Goal: Information Seeking & Learning: Learn about a topic

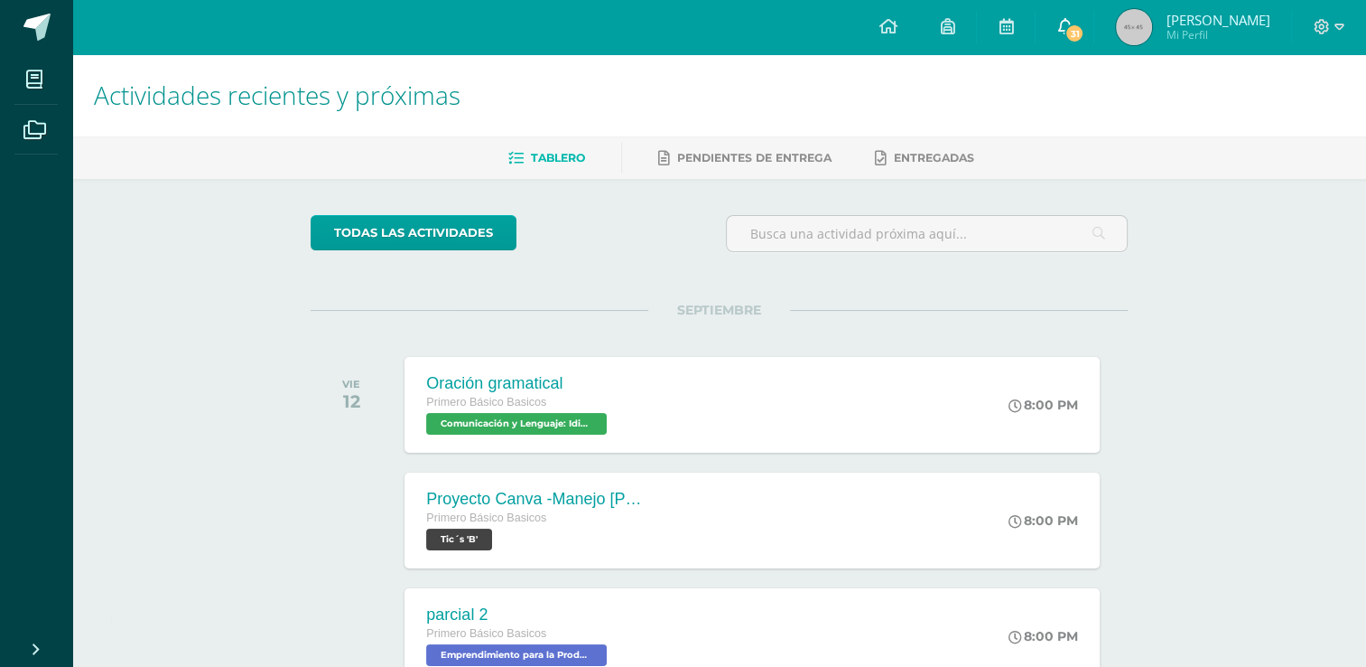
click at [1066, 37] on span "31" at bounding box center [1075, 33] width 20 height 20
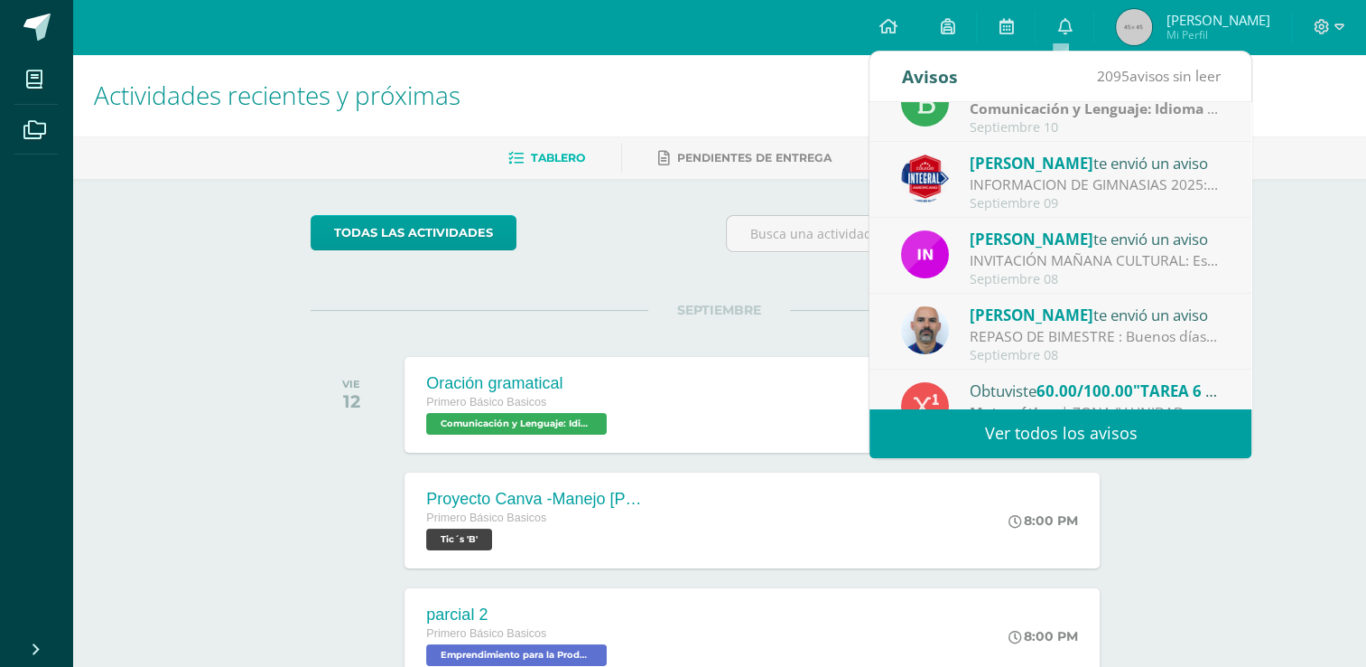
scroll to position [266, 0]
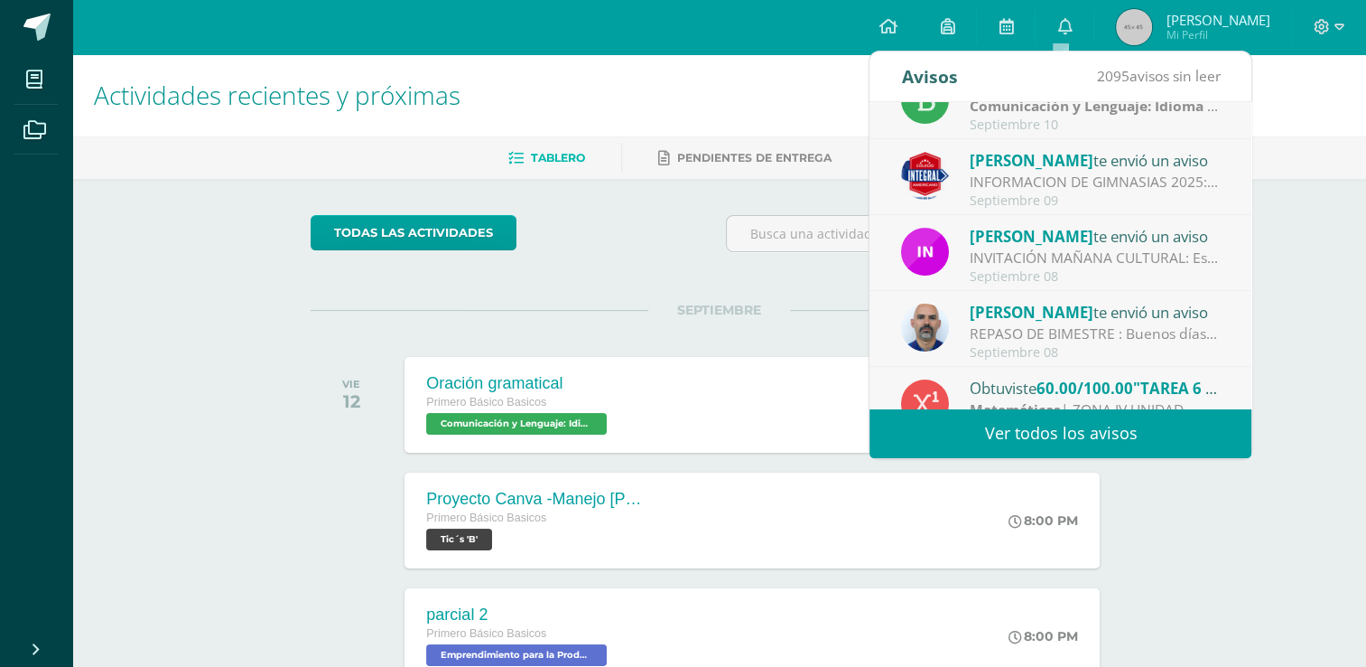
click at [1029, 325] on div "REPASO DE BIMESTRE : Buenos días Se envía el repaso de los temas para el examen…" at bounding box center [1095, 333] width 251 height 21
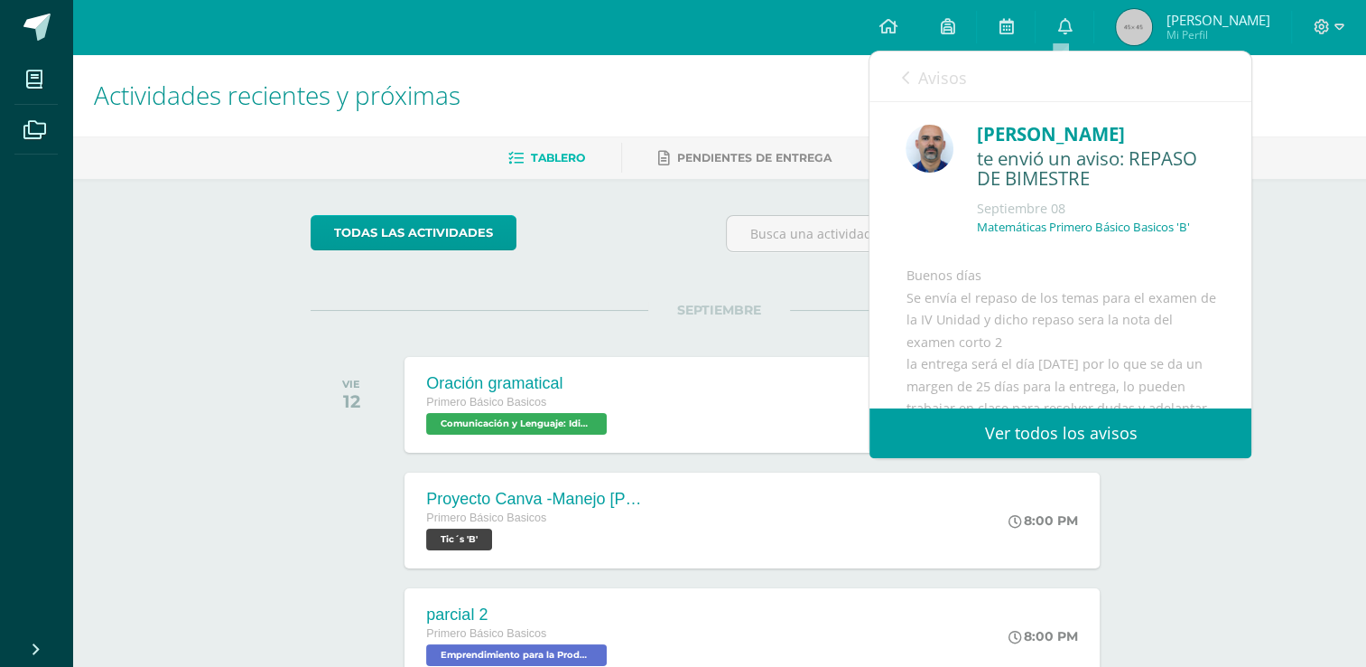
click at [635, 240] on div "todas las Actividades" at bounding box center [476, 240] width 347 height 51
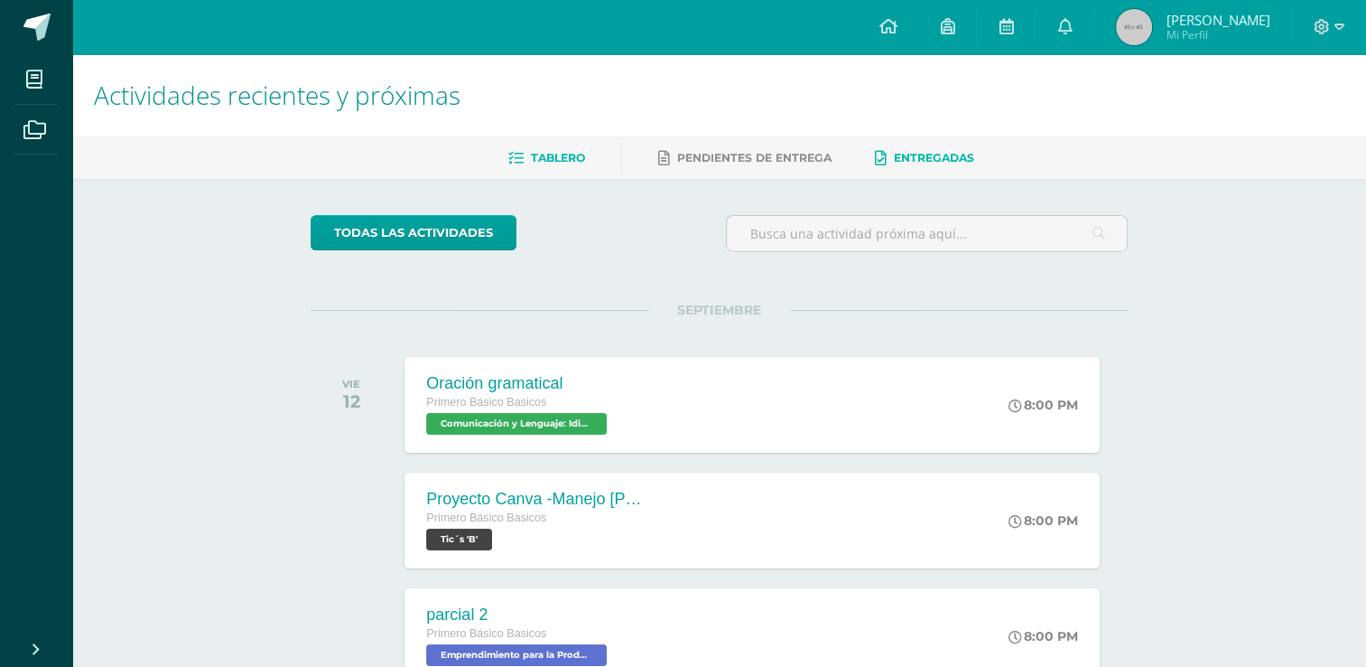
click at [913, 167] on link "Entregadas" at bounding box center [924, 158] width 99 height 29
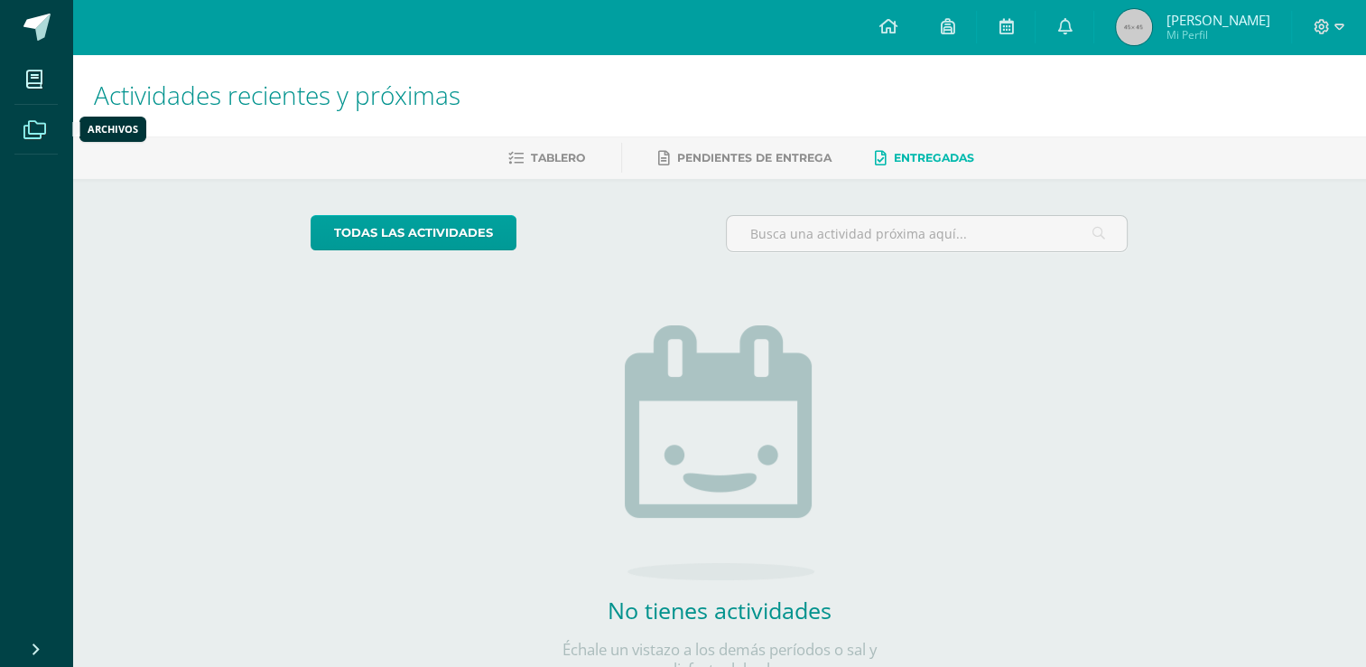
click at [48, 120] on span at bounding box center [34, 128] width 41 height 41
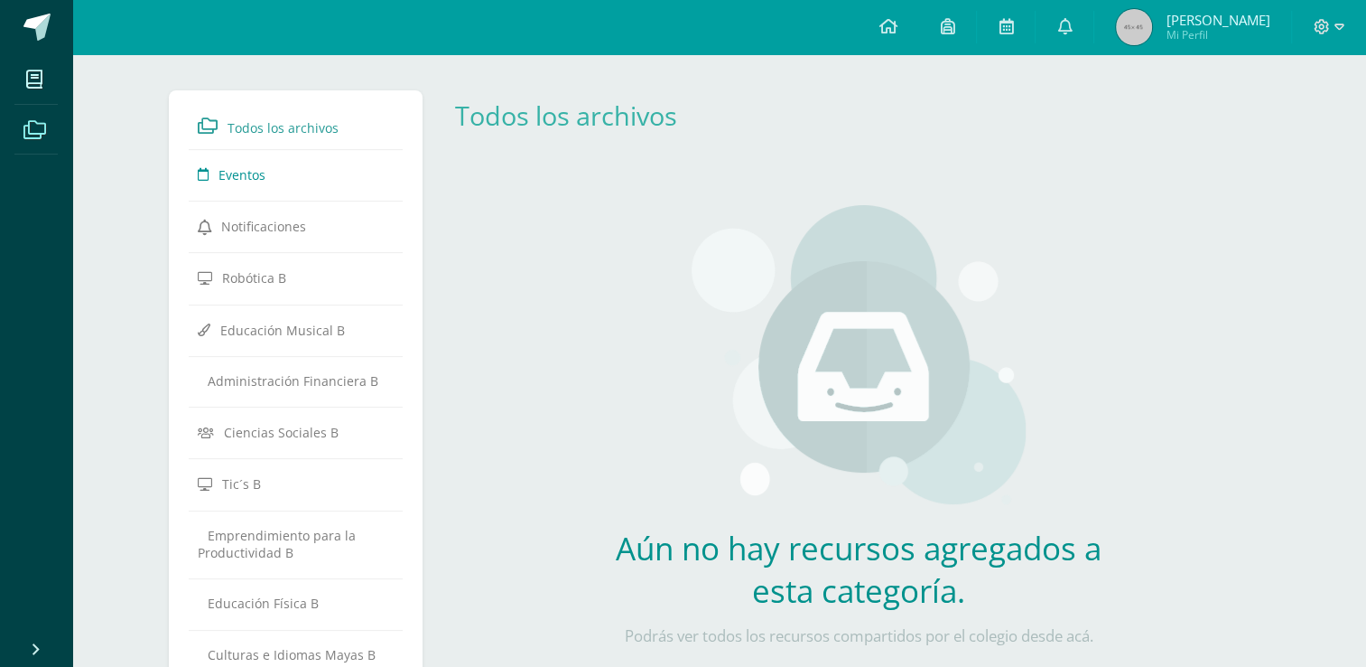
click at [282, 181] on link "Eventos" at bounding box center [296, 174] width 197 height 33
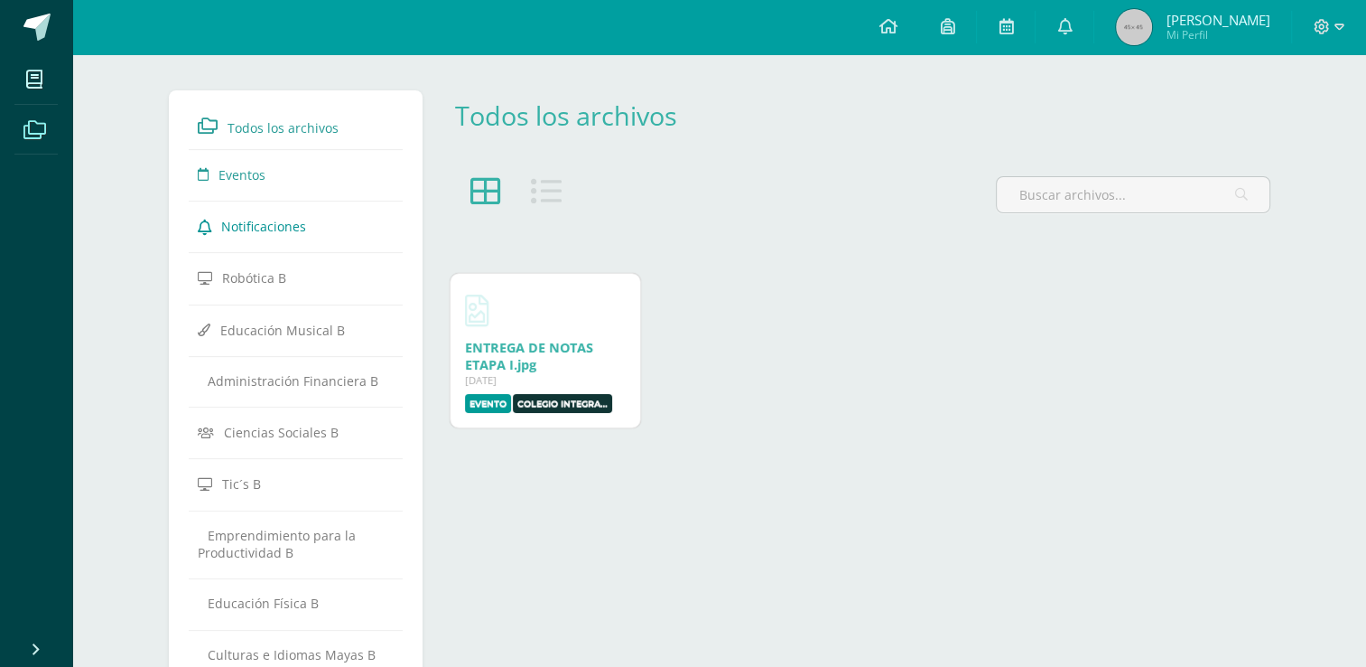
click at [272, 229] on span "Notificaciones" at bounding box center [263, 226] width 85 height 17
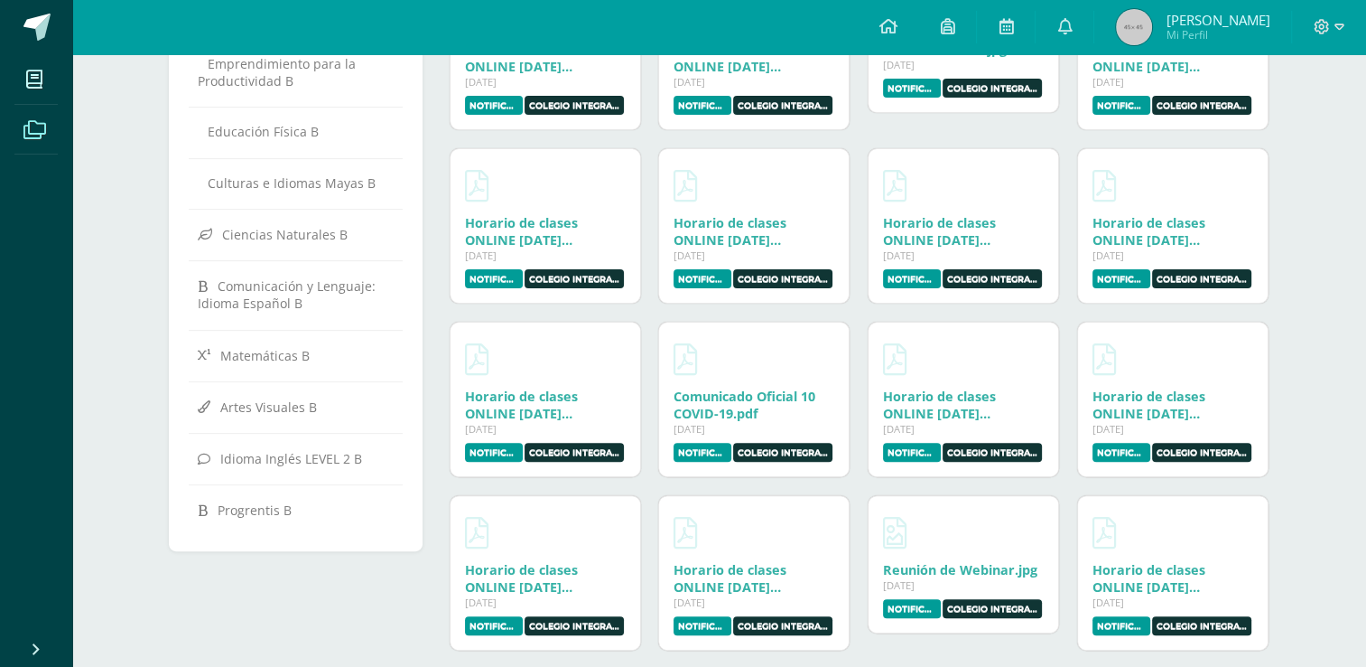
scroll to position [464, 0]
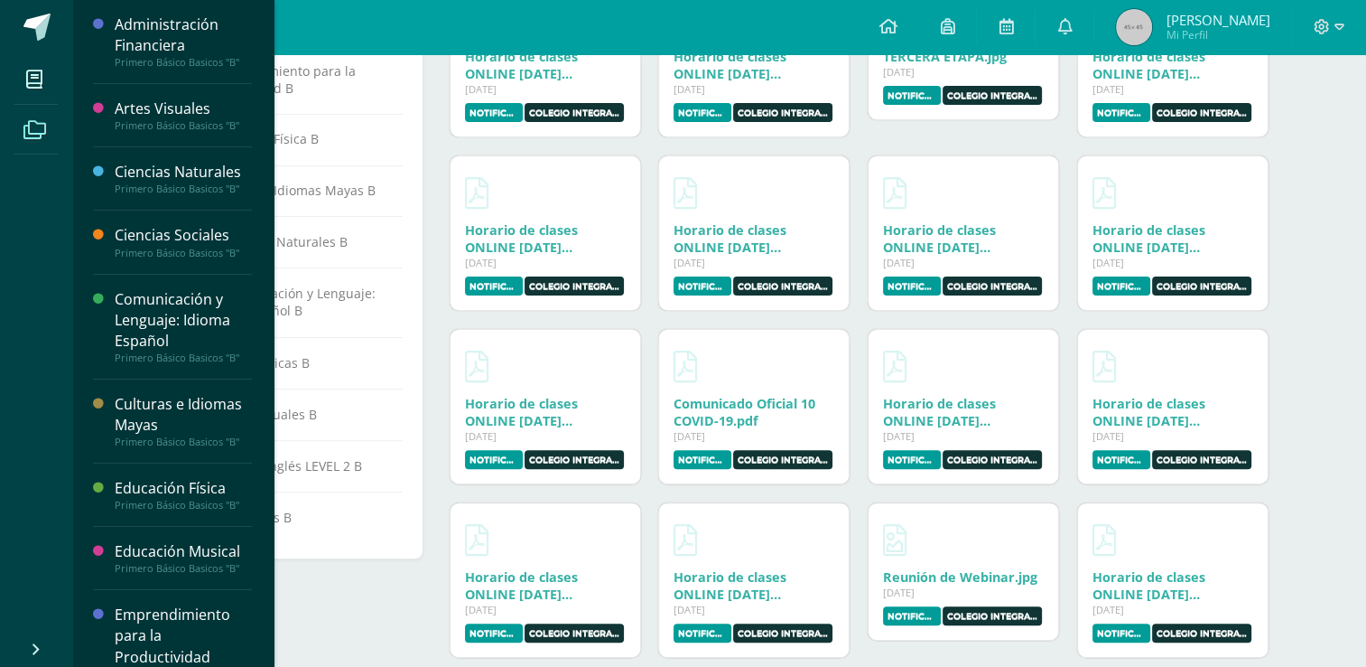
drag, startPoint x: 38, startPoint y: 89, endPoint x: 384, endPoint y: 27, distance: 351.3
click at [384, 27] on div "Configuración Cerrar sesión Pamela Alexandra Mi Perfil Avisos 2094 avisos sin l…" at bounding box center [719, 27] width 1294 height 54
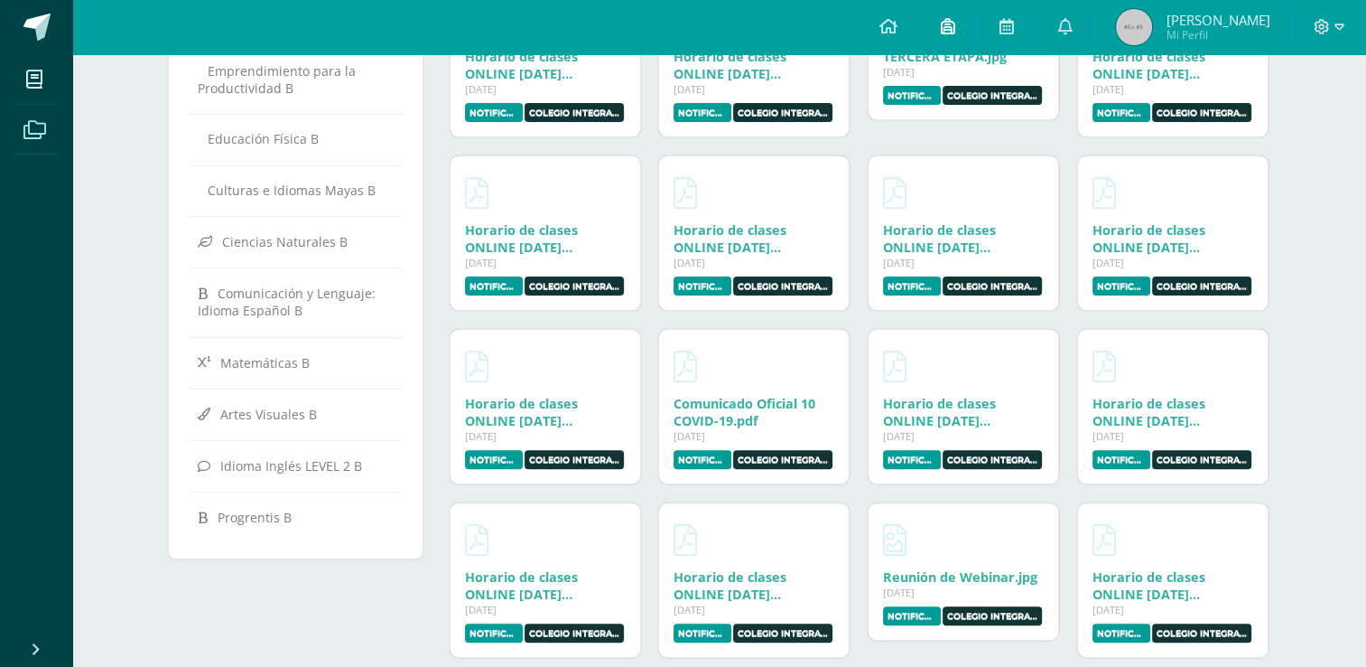
click at [957, 29] on link at bounding box center [947, 27] width 58 height 54
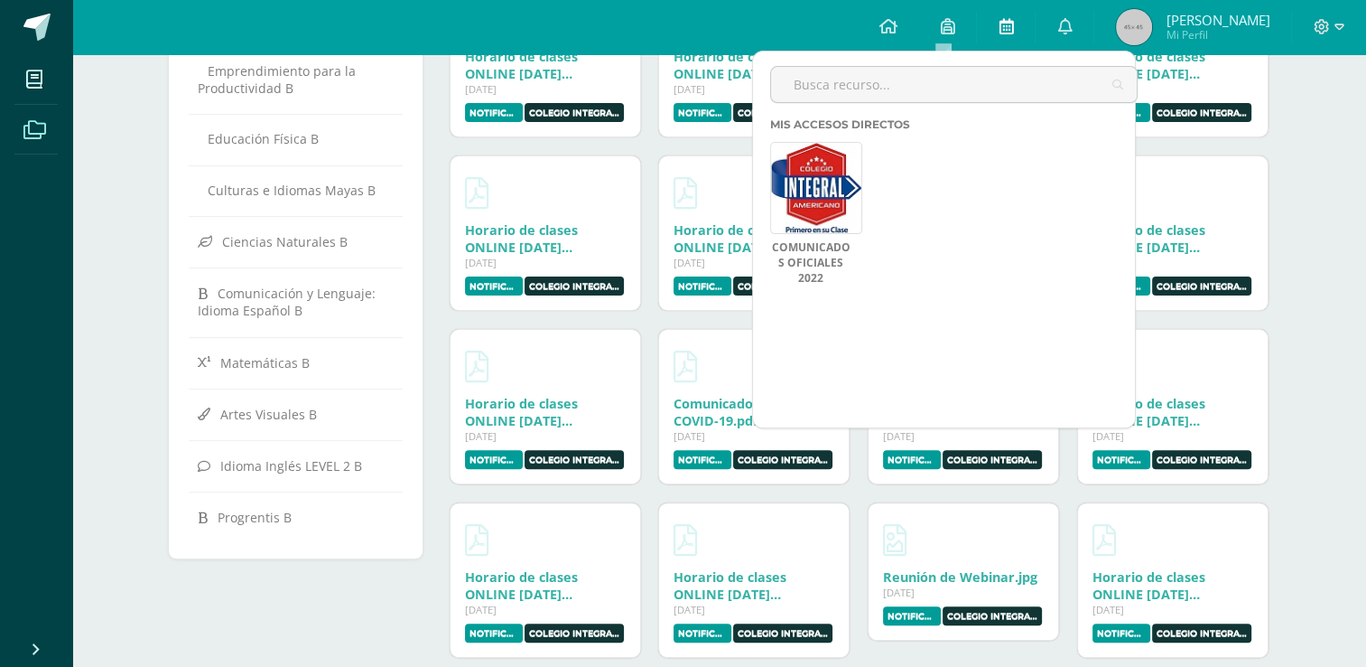
click at [999, 25] on icon at bounding box center [1006, 26] width 14 height 16
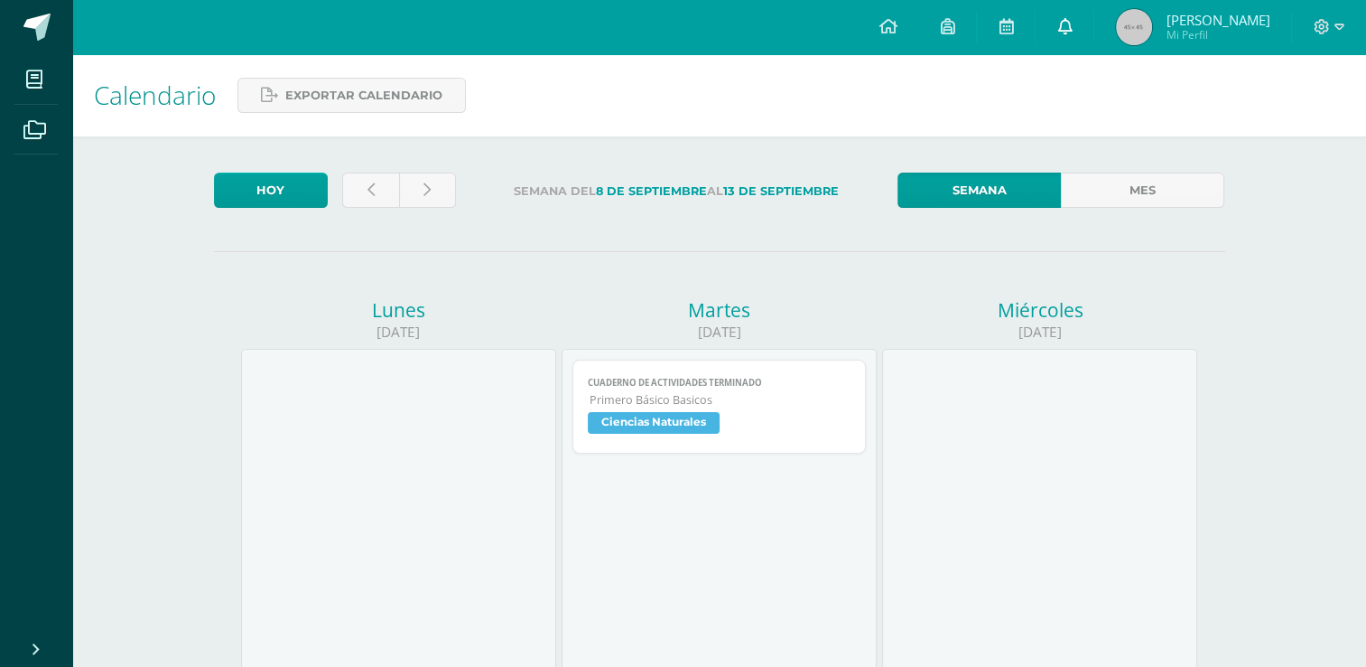
click at [1047, 23] on link at bounding box center [1065, 27] width 58 height 54
click at [1314, 27] on icon at bounding box center [1322, 27] width 16 height 16
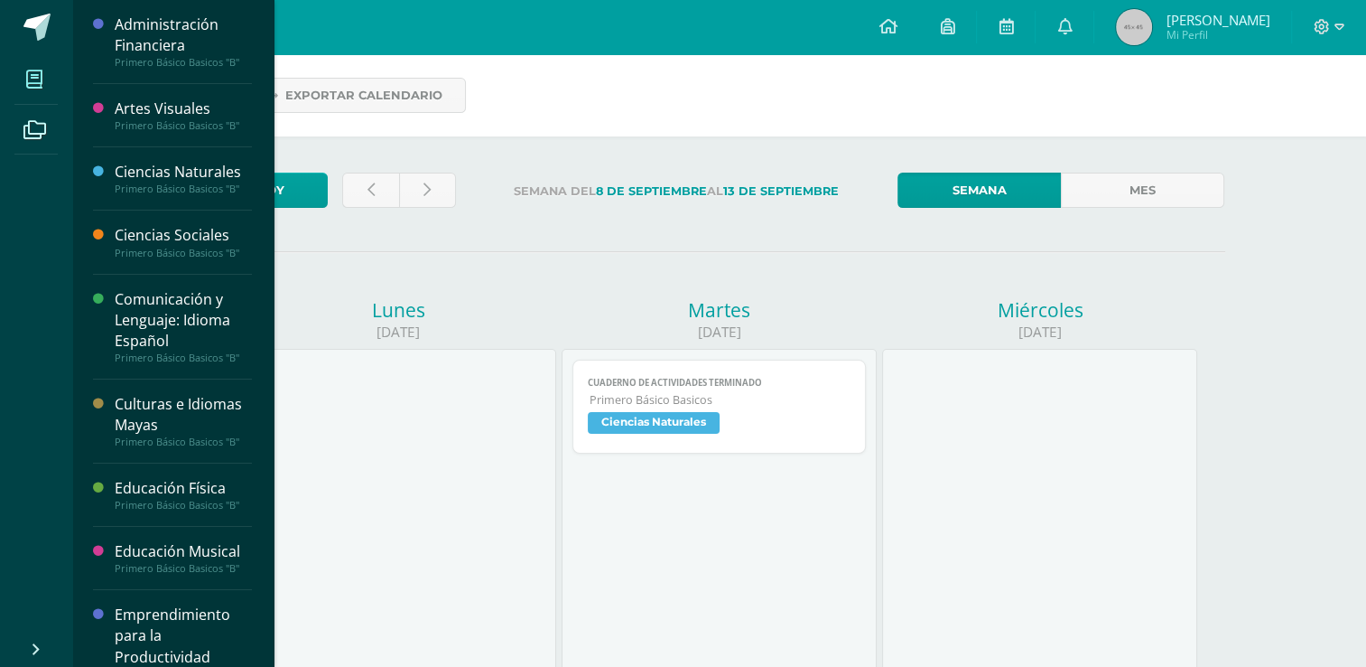
click at [45, 84] on span at bounding box center [34, 79] width 41 height 41
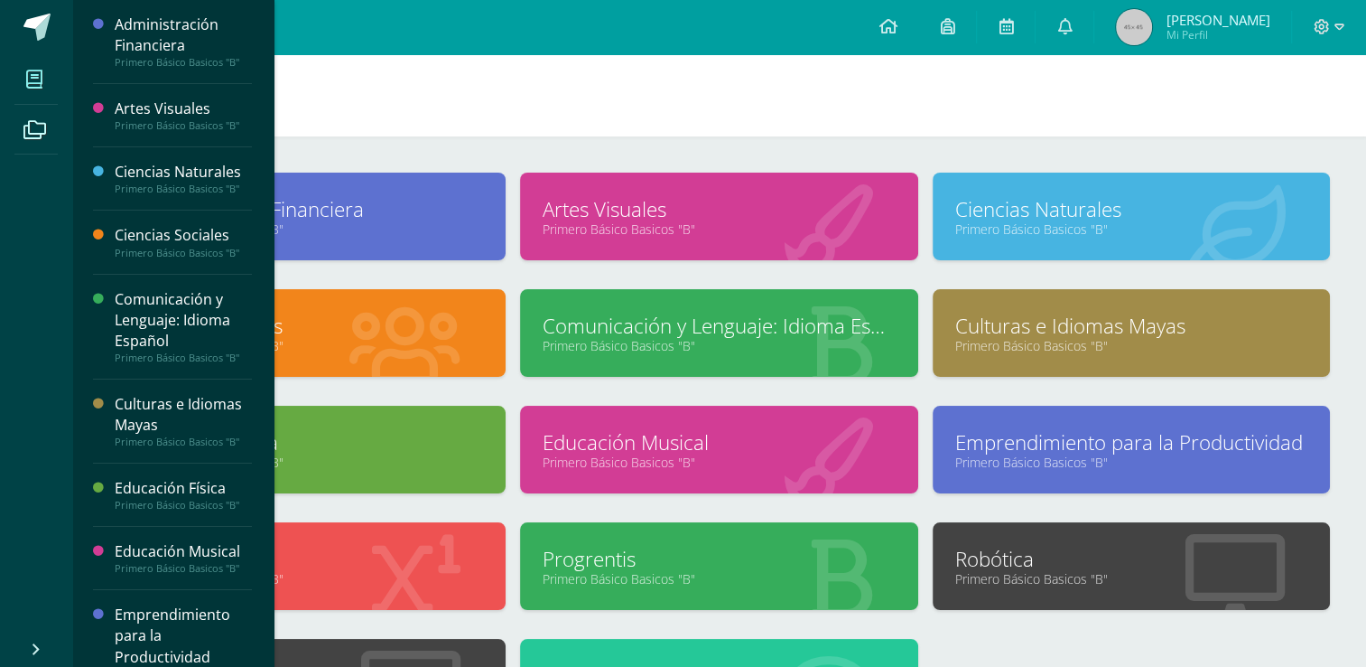
click at [647, 84] on h1 "Mis cursos" at bounding box center [719, 95] width 1251 height 82
click at [1326, 27] on icon at bounding box center [1322, 27] width 16 height 16
click at [1138, 38] on img at bounding box center [1134, 27] width 36 height 36
click at [45, 124] on icon at bounding box center [34, 130] width 23 height 18
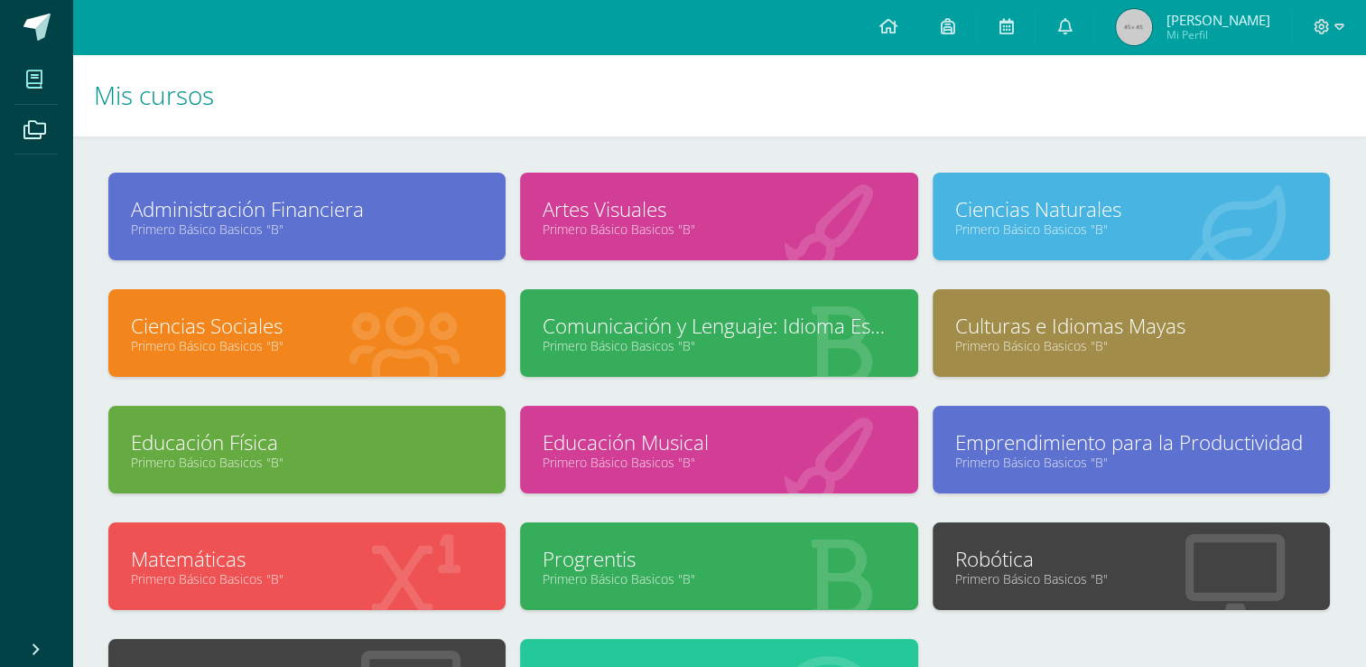
click at [38, 82] on icon at bounding box center [34, 79] width 16 height 18
click at [1198, 23] on span "[PERSON_NAME]" at bounding box center [1218, 20] width 104 height 18
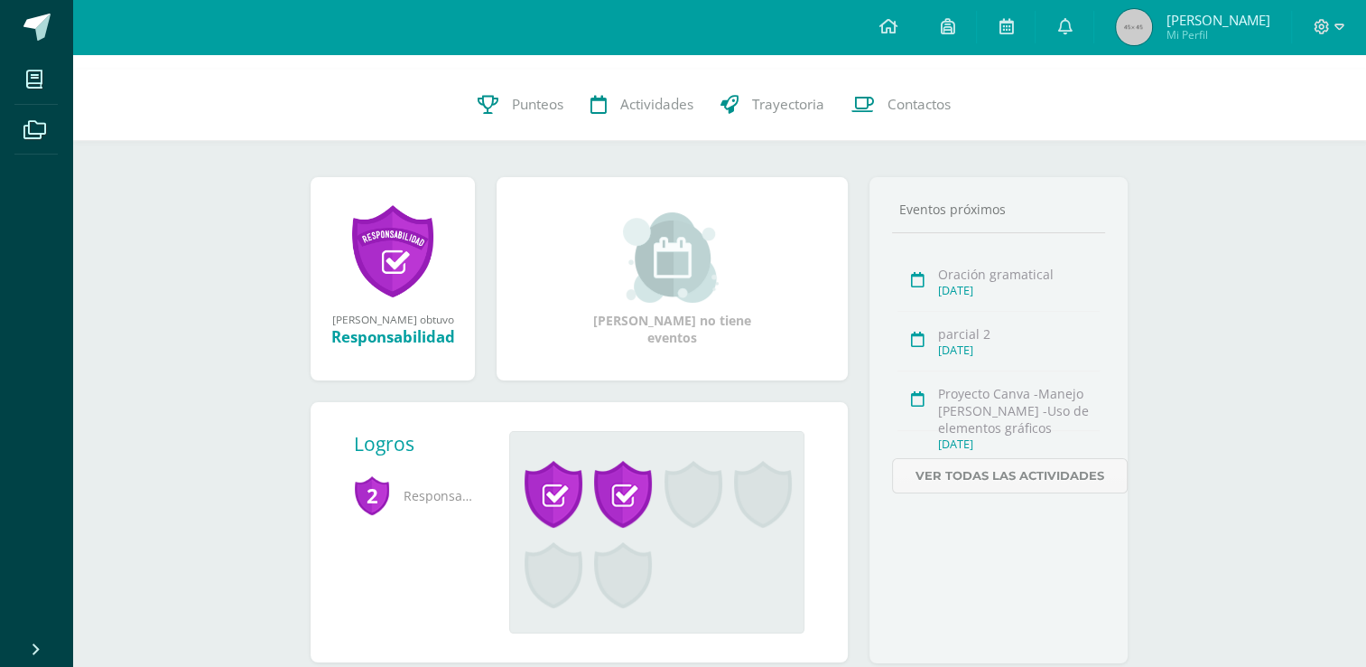
scroll to position [159, 0]
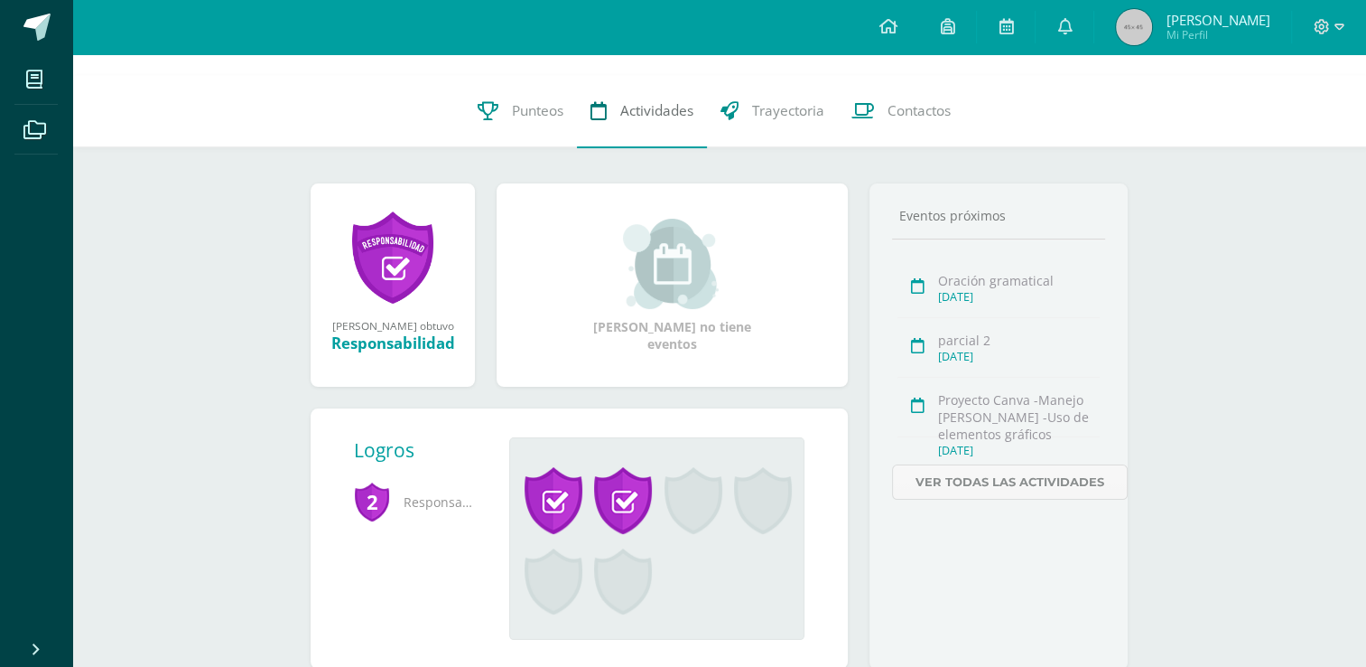
click at [632, 115] on span "Actividades" at bounding box center [656, 111] width 73 height 19
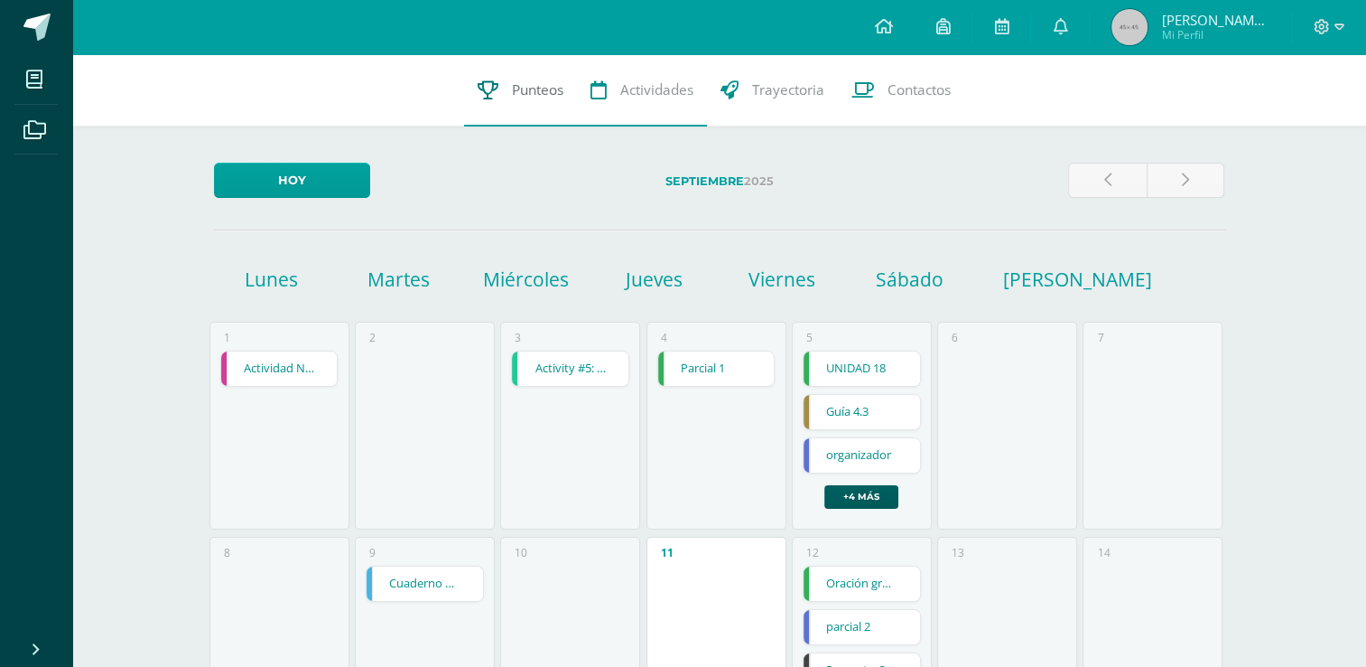
drag, startPoint x: 534, startPoint y: 92, endPoint x: 492, endPoint y: 96, distance: 41.7
click at [492, 96] on icon at bounding box center [488, 89] width 21 height 19
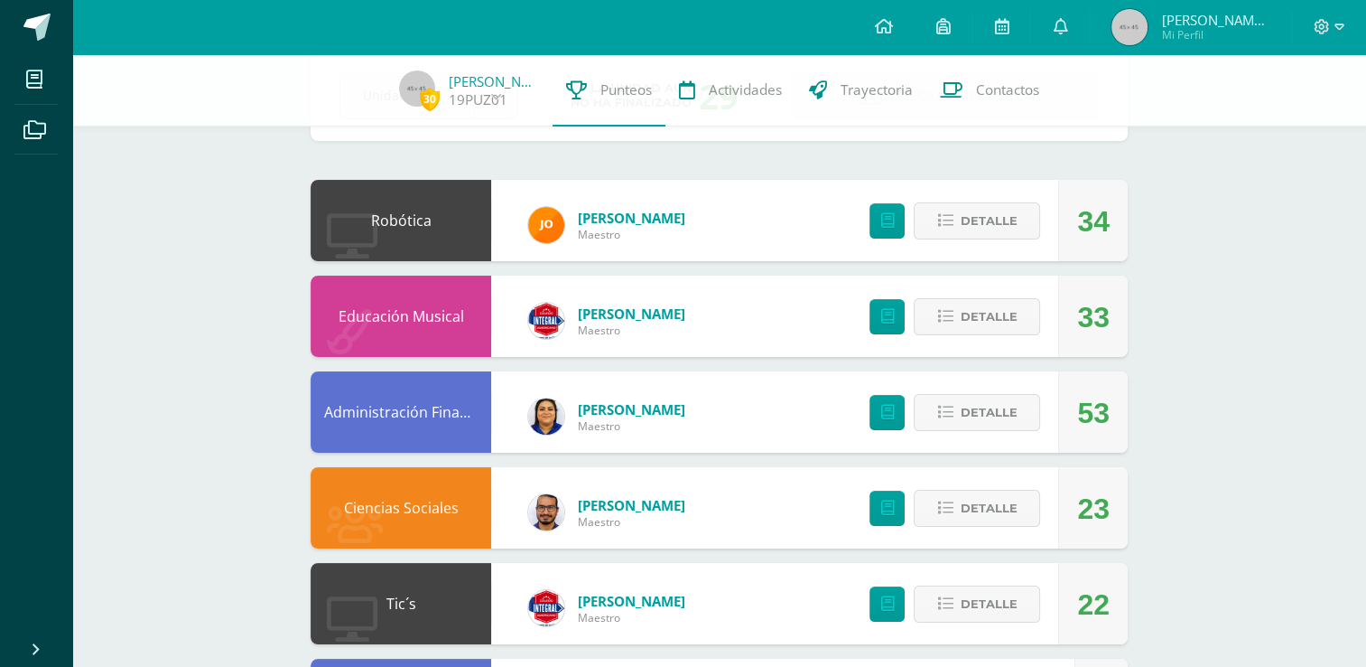
scroll to position [278, 0]
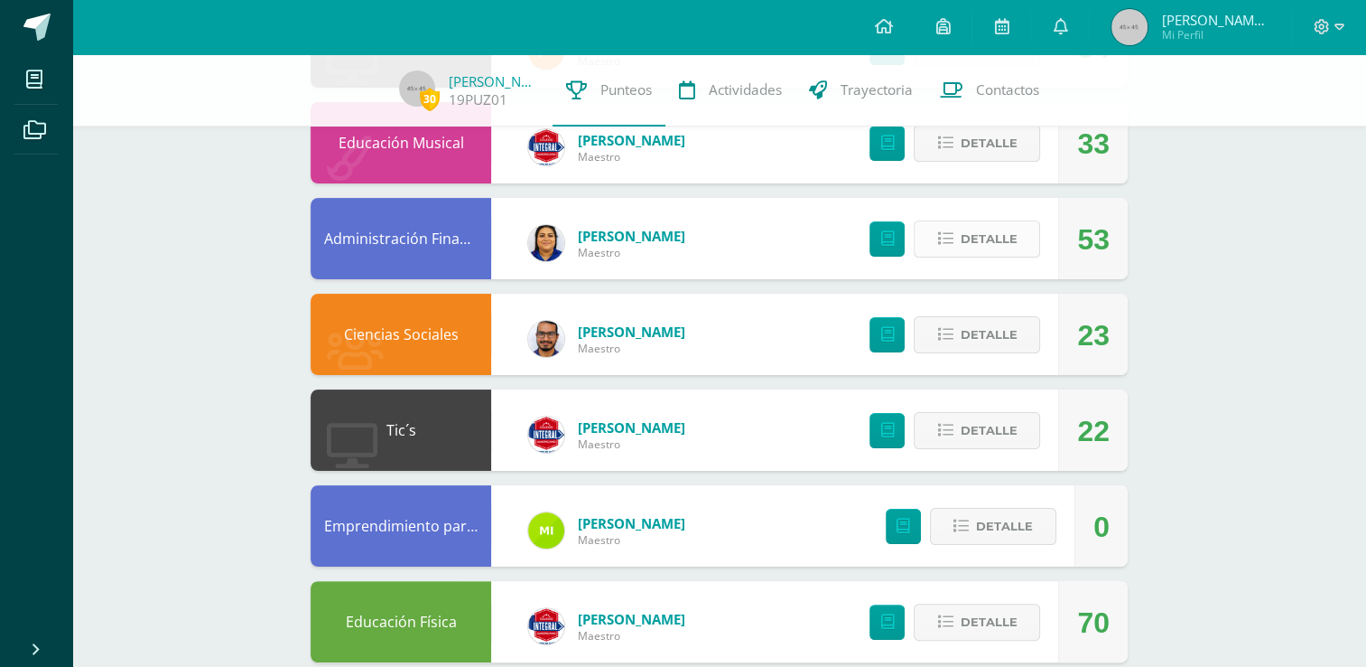
click at [955, 244] on button "Detalle" at bounding box center [977, 238] width 126 height 37
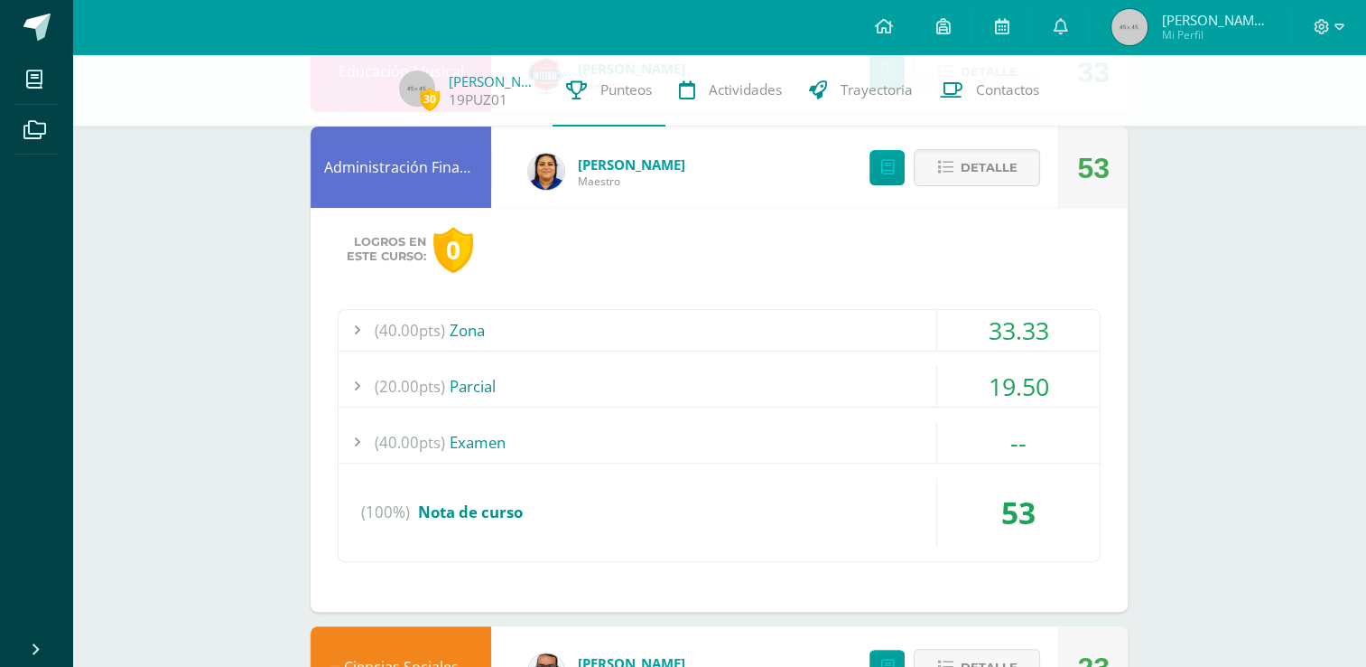
scroll to position [349, 0]
click at [972, 181] on span "Detalle" at bounding box center [988, 168] width 57 height 33
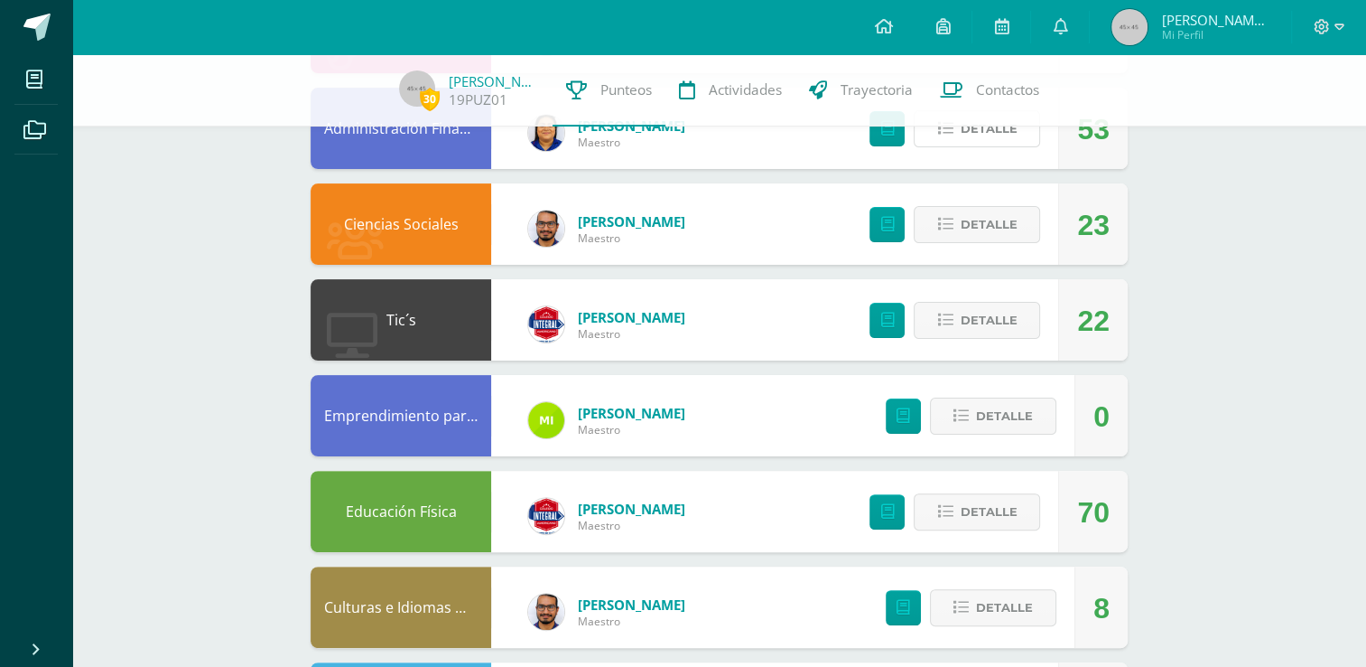
scroll to position [390, 0]
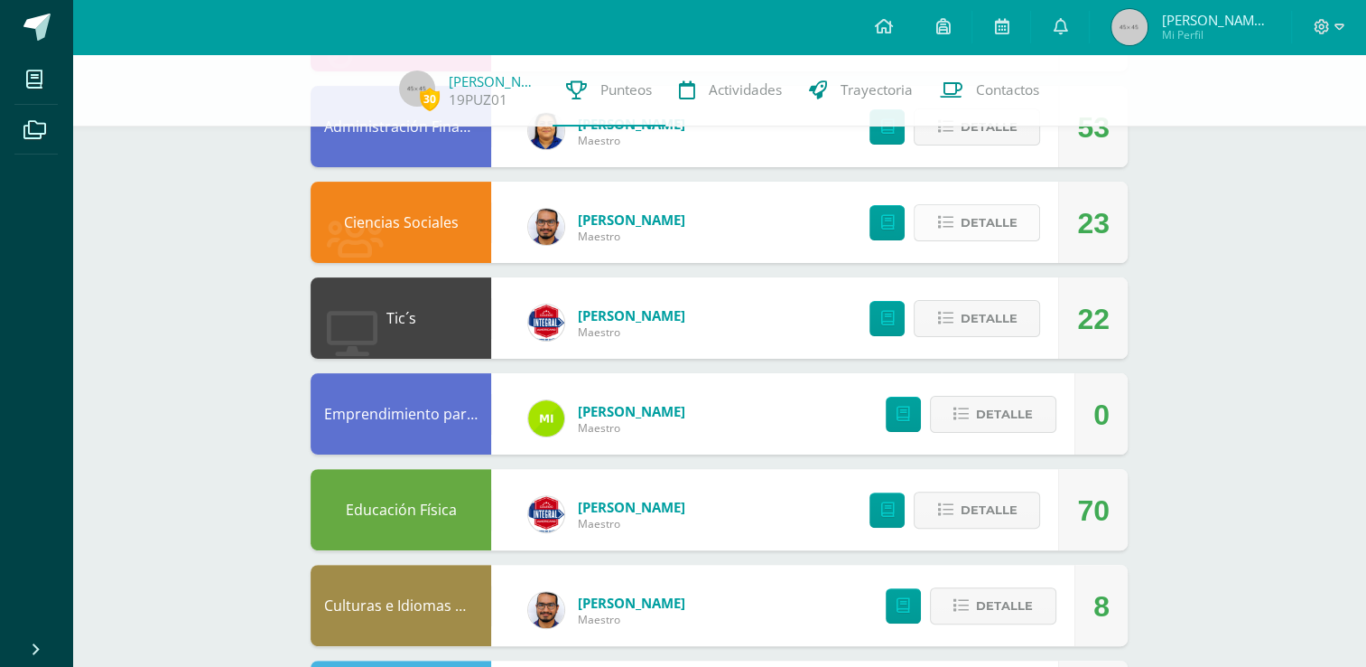
click at [957, 221] on button "Detalle" at bounding box center [977, 222] width 126 height 37
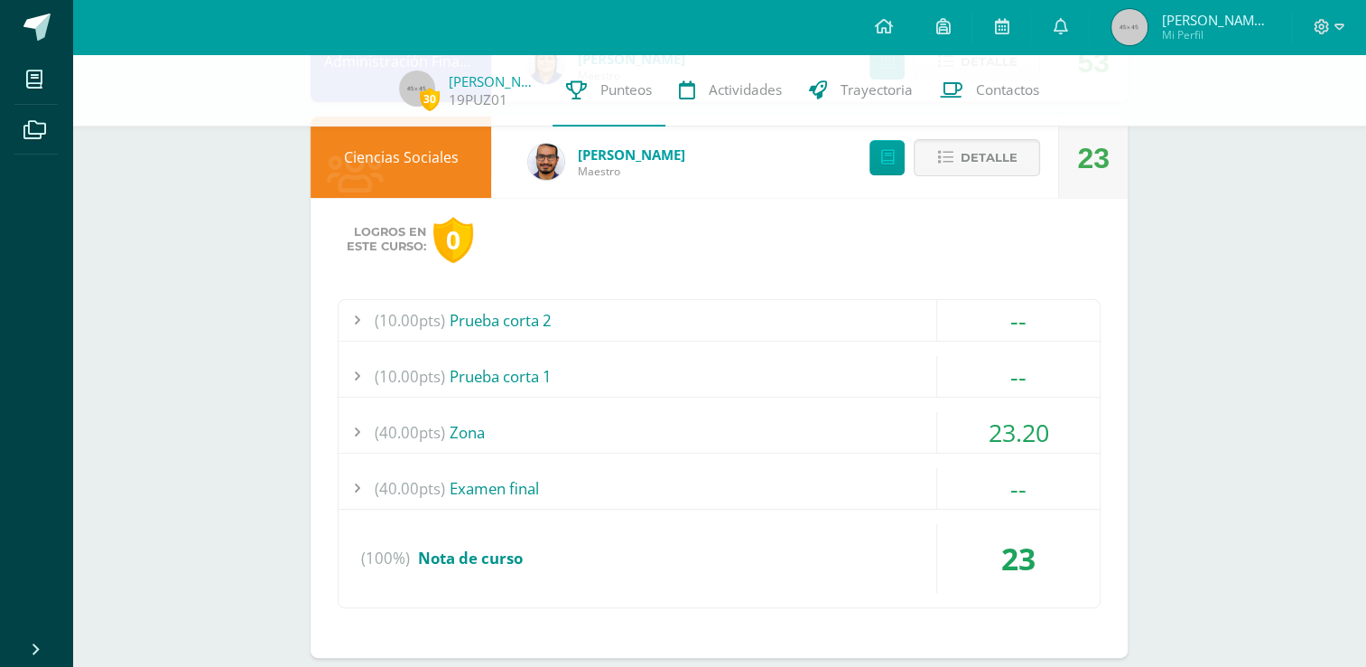
scroll to position [465, 0]
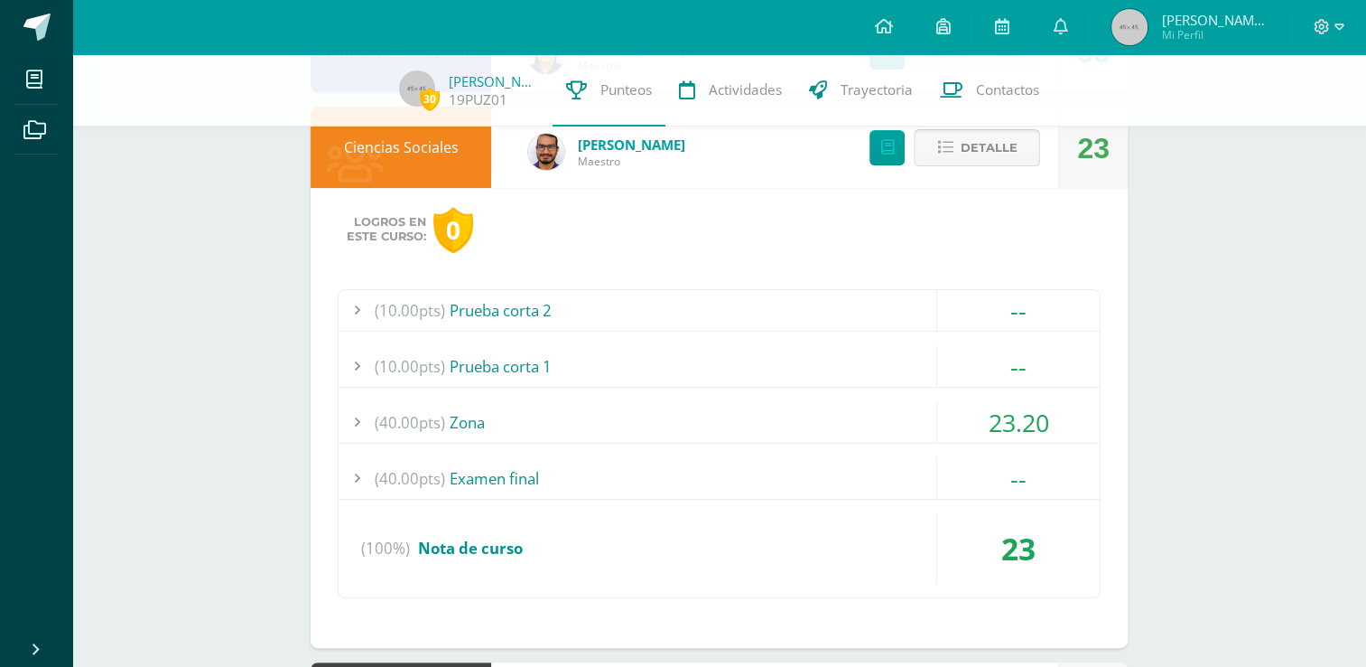
click at [971, 140] on span "Detalle" at bounding box center [988, 147] width 57 height 33
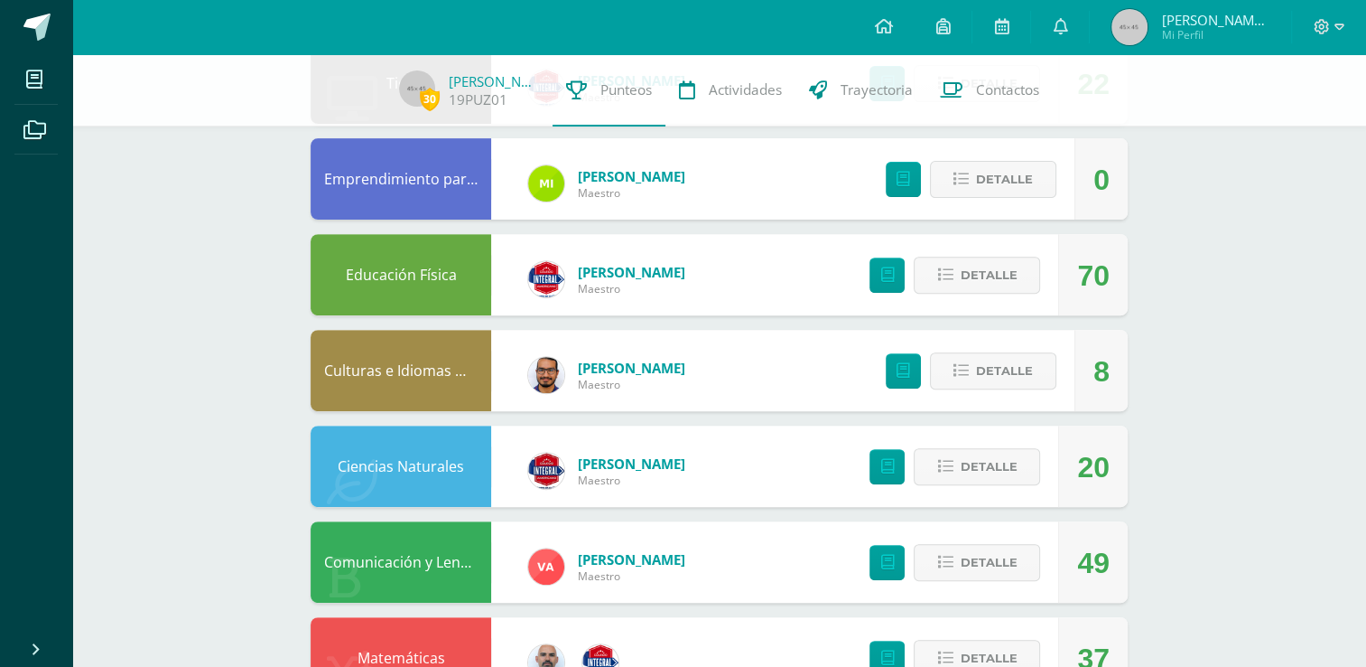
scroll to position [661, 0]
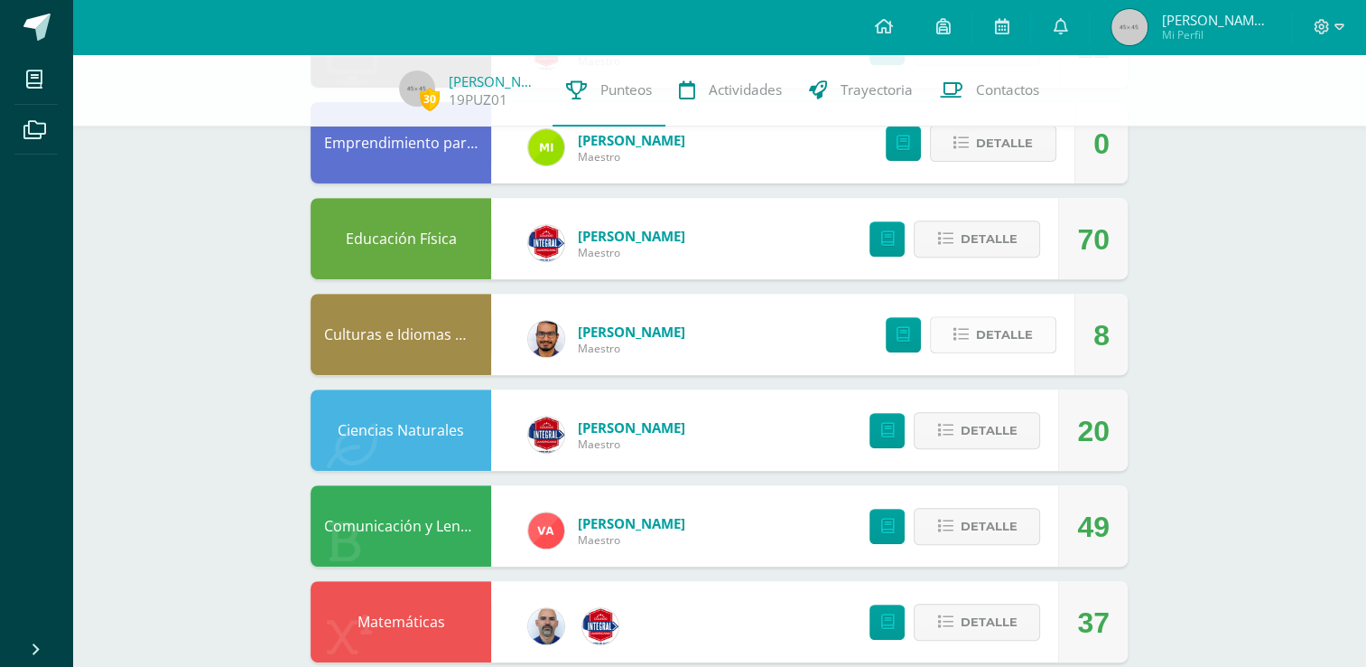
click at [979, 334] on span "Detalle" at bounding box center [1004, 334] width 57 height 33
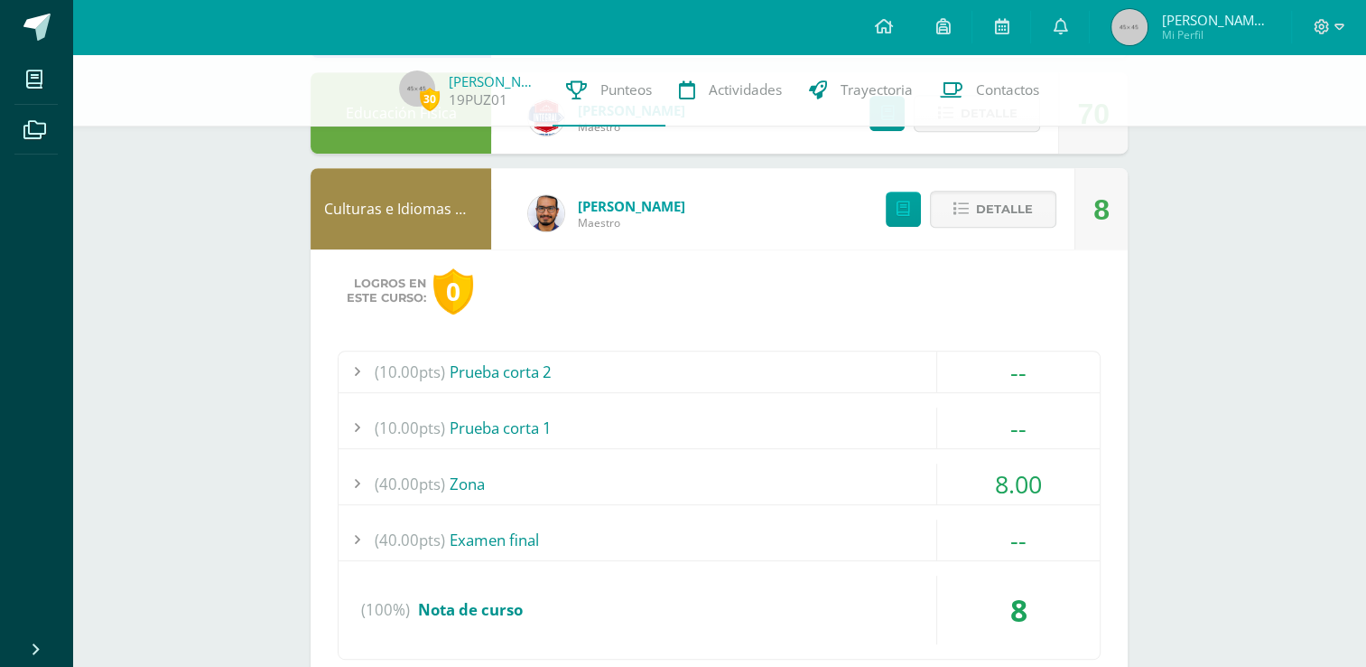
scroll to position [798, 0]
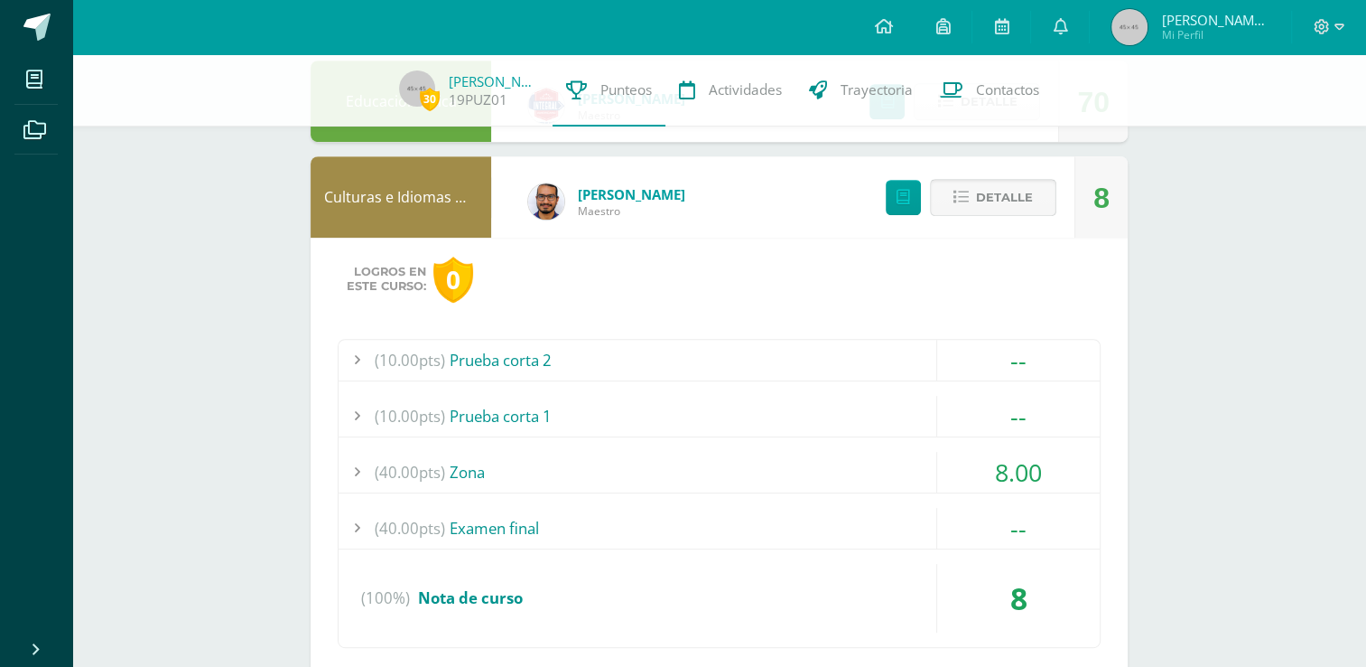
drag, startPoint x: 988, startPoint y: 200, endPoint x: 962, endPoint y: 196, distance: 26.4
click at [962, 196] on icon at bounding box center [961, 197] width 15 height 15
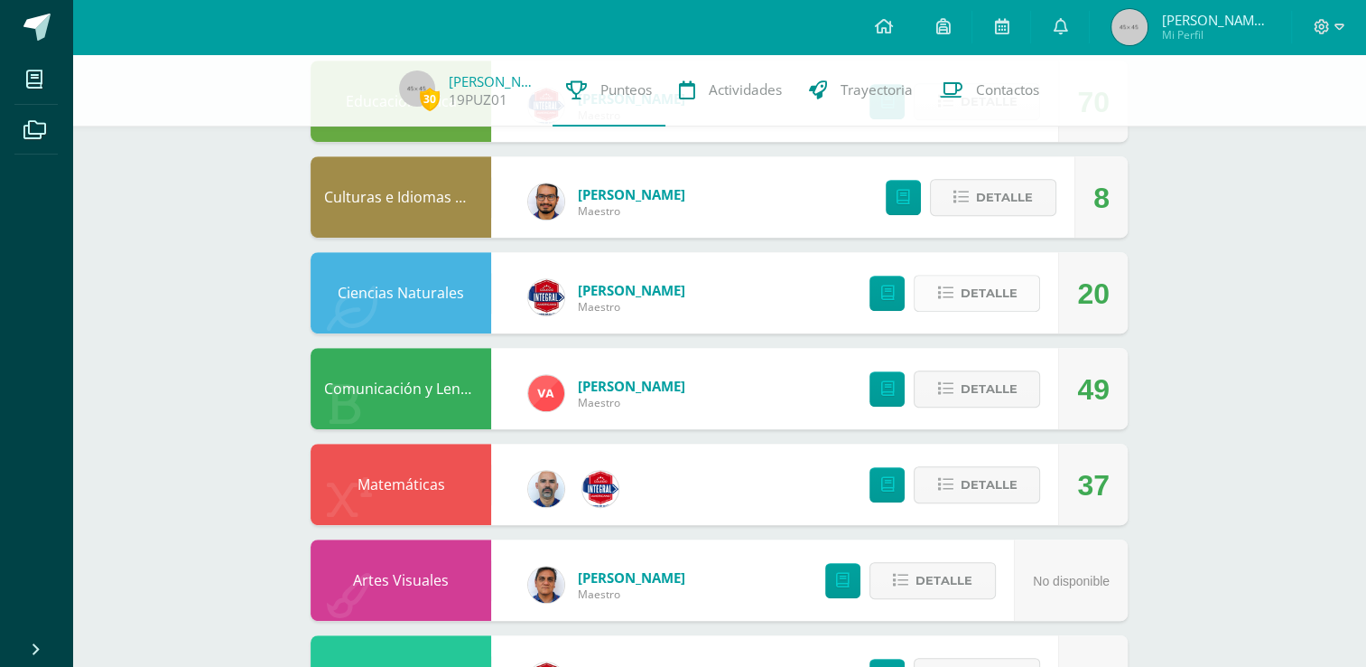
click at [957, 302] on button "Detalle" at bounding box center [977, 293] width 126 height 37
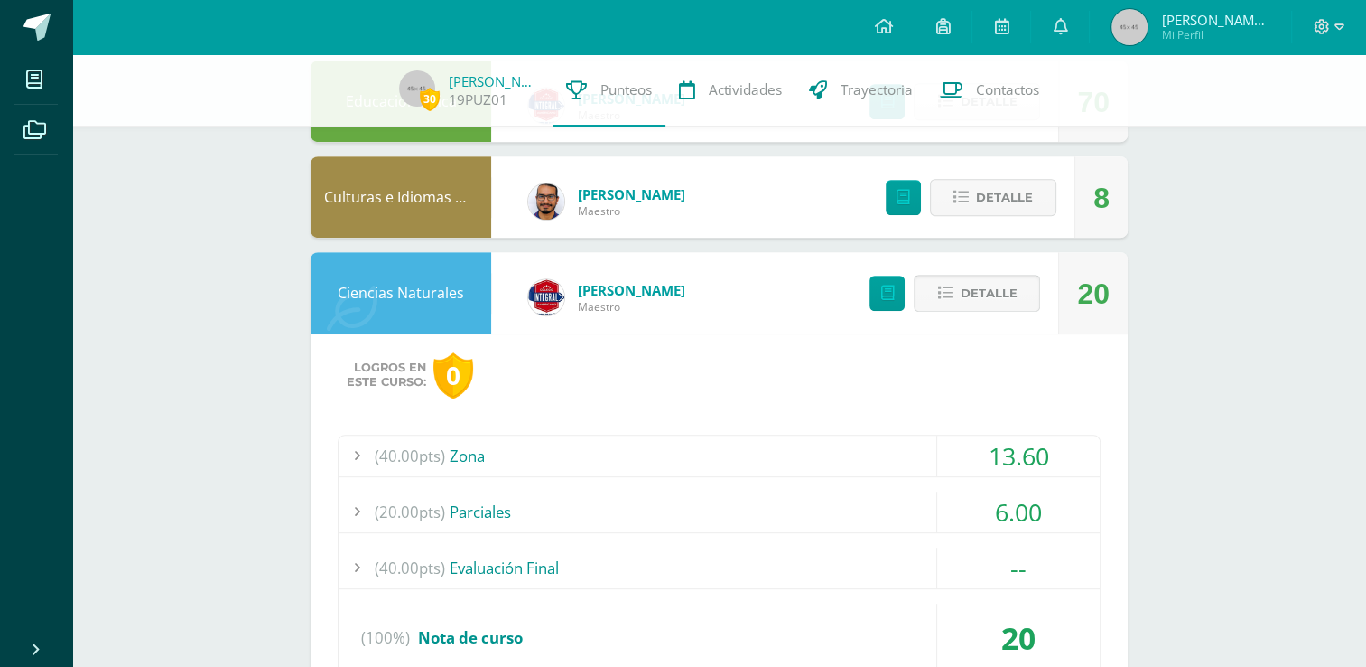
drag, startPoint x: 957, startPoint y: 302, endPoint x: 942, endPoint y: 301, distance: 15.4
click at [942, 301] on button "Detalle" at bounding box center [977, 293] width 126 height 37
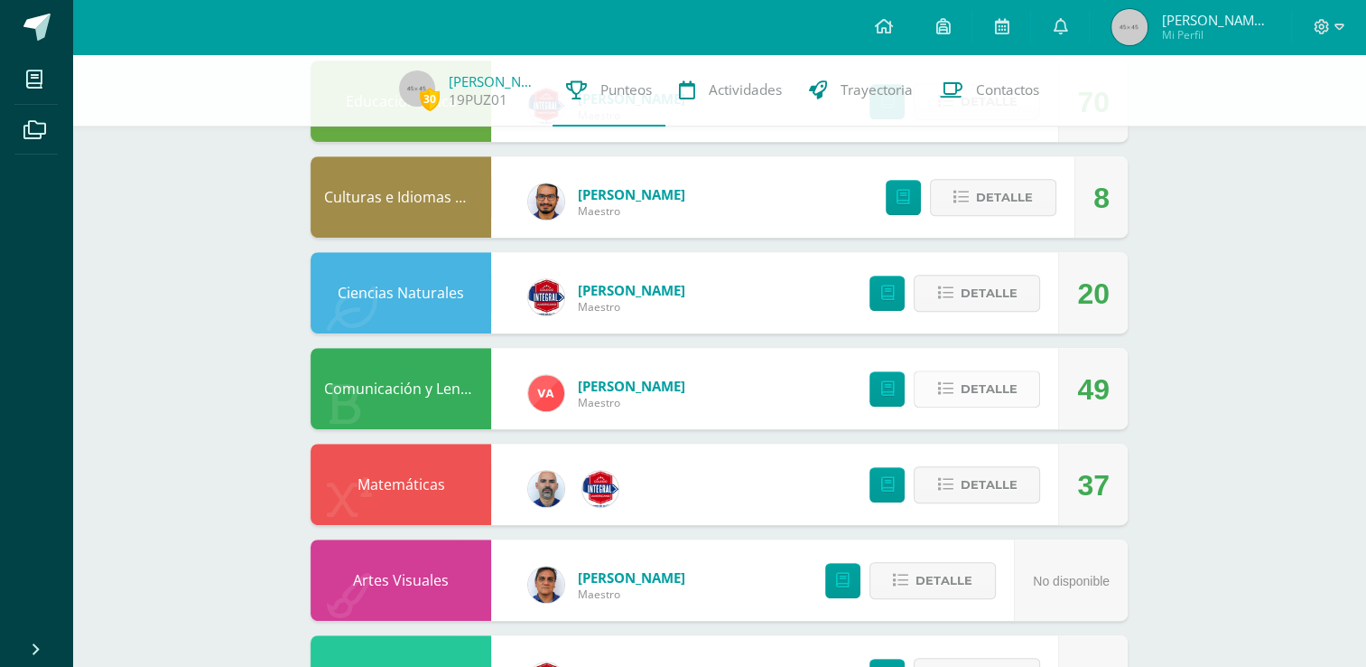
click at [952, 396] on icon at bounding box center [944, 388] width 15 height 15
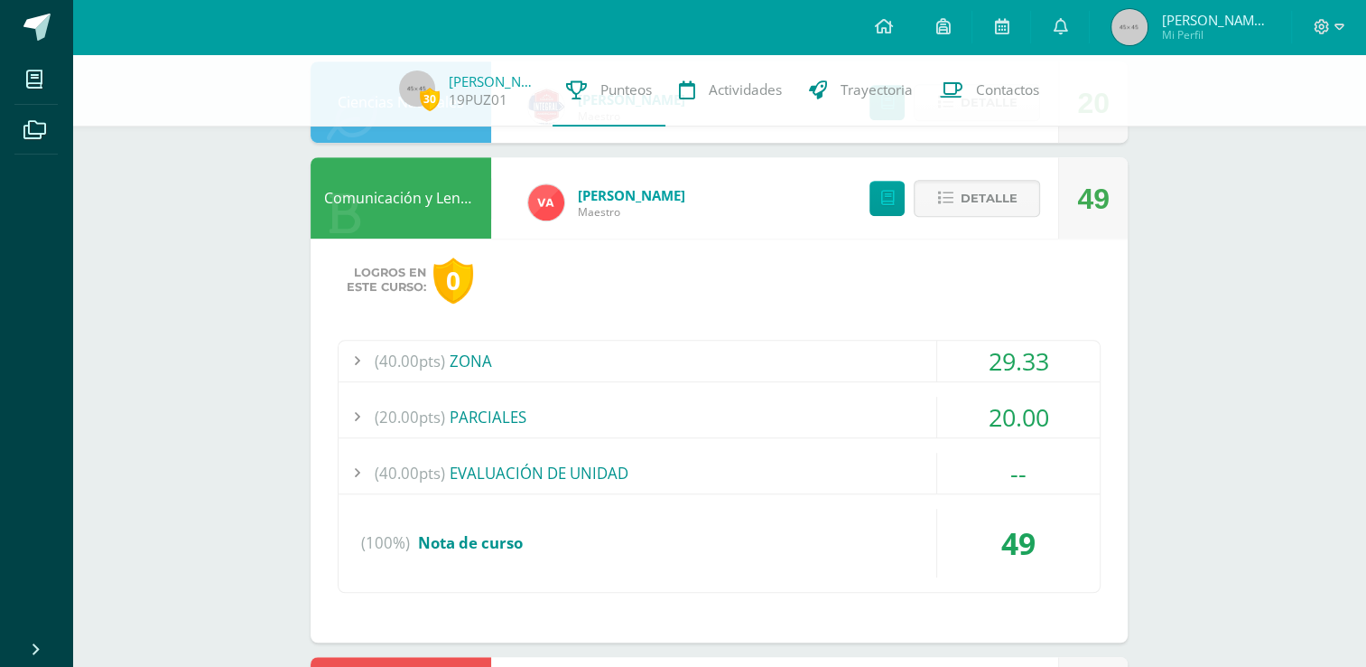
scroll to position [990, 0]
click at [977, 205] on span "Detalle" at bounding box center [988, 197] width 57 height 33
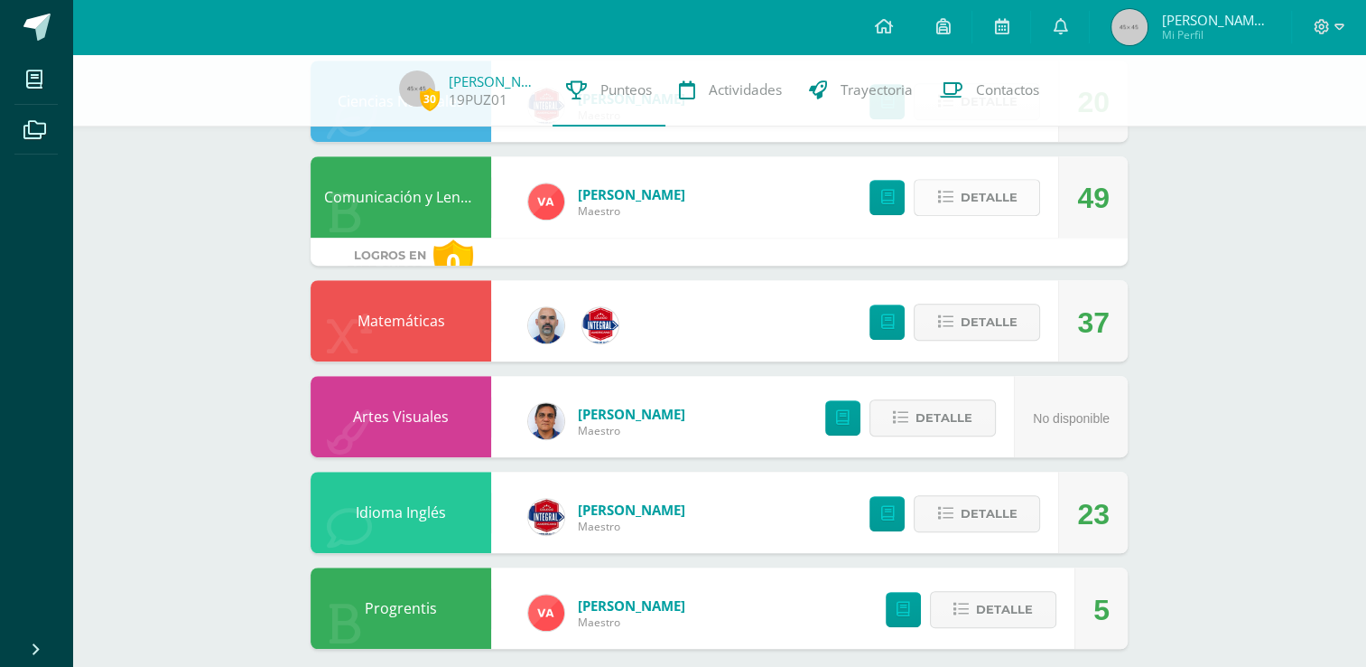
scroll to position [979, 0]
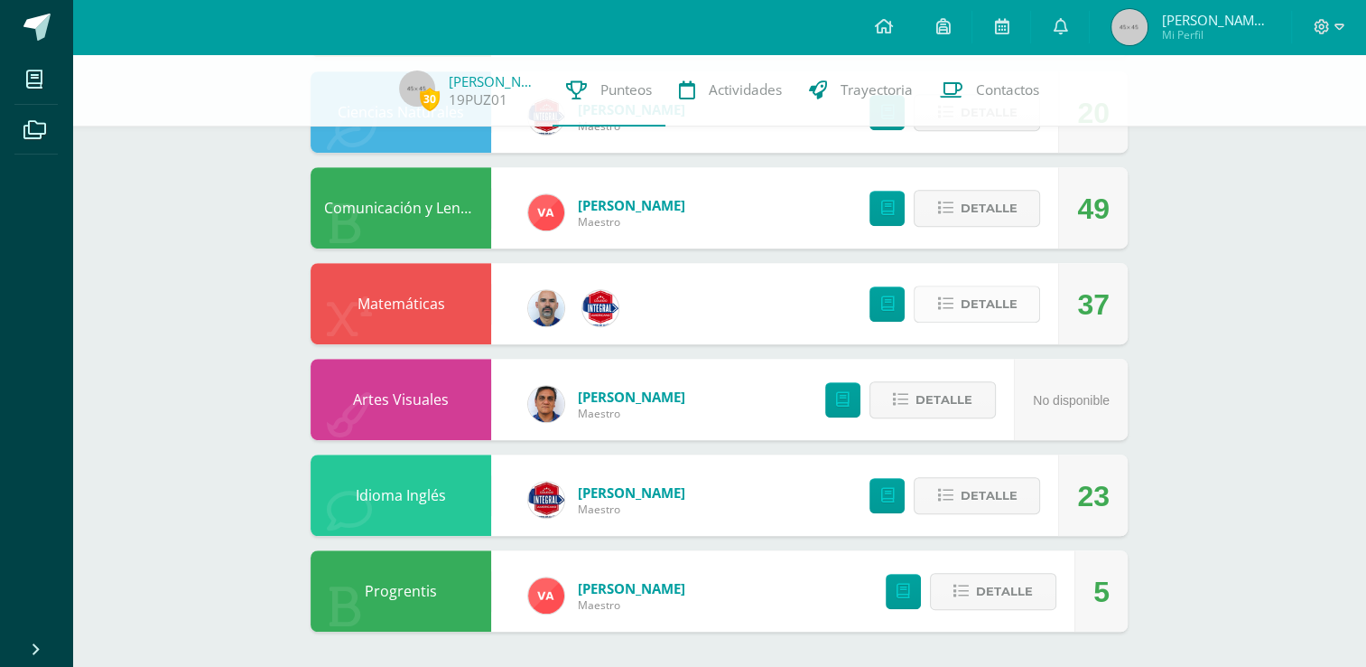
click at [970, 312] on span "Detalle" at bounding box center [988, 303] width 57 height 33
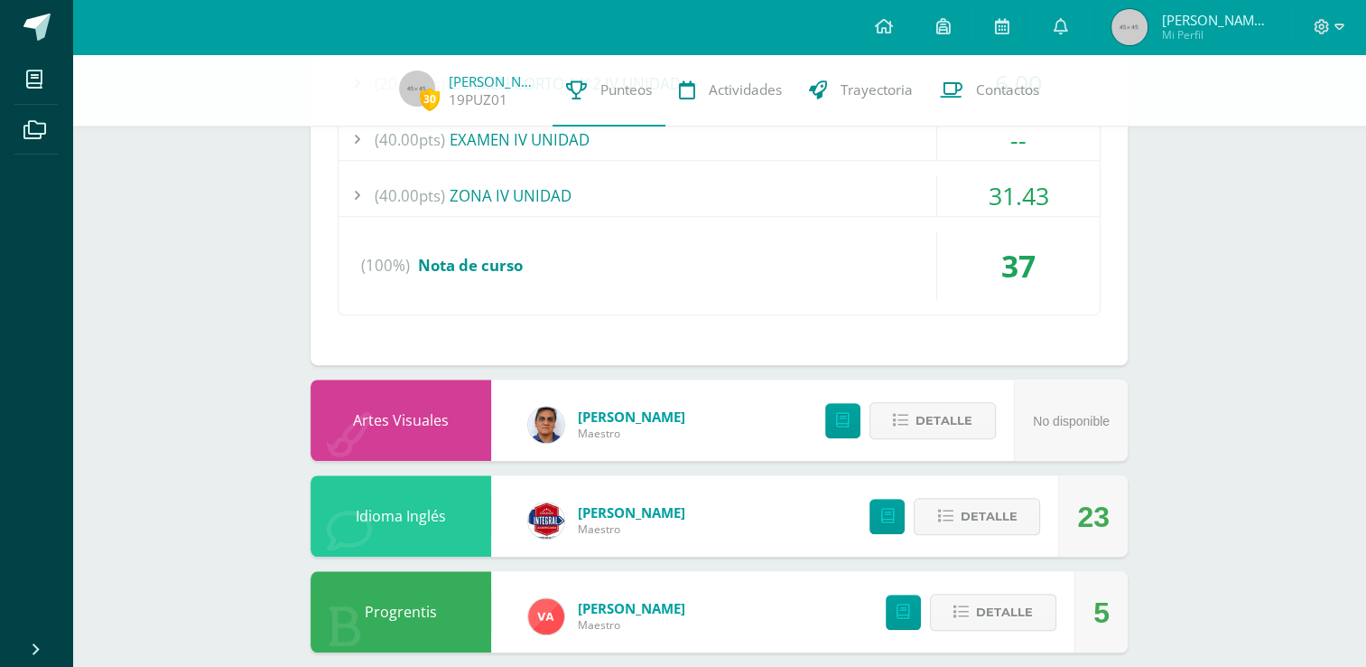
scroll to position [1382, 0]
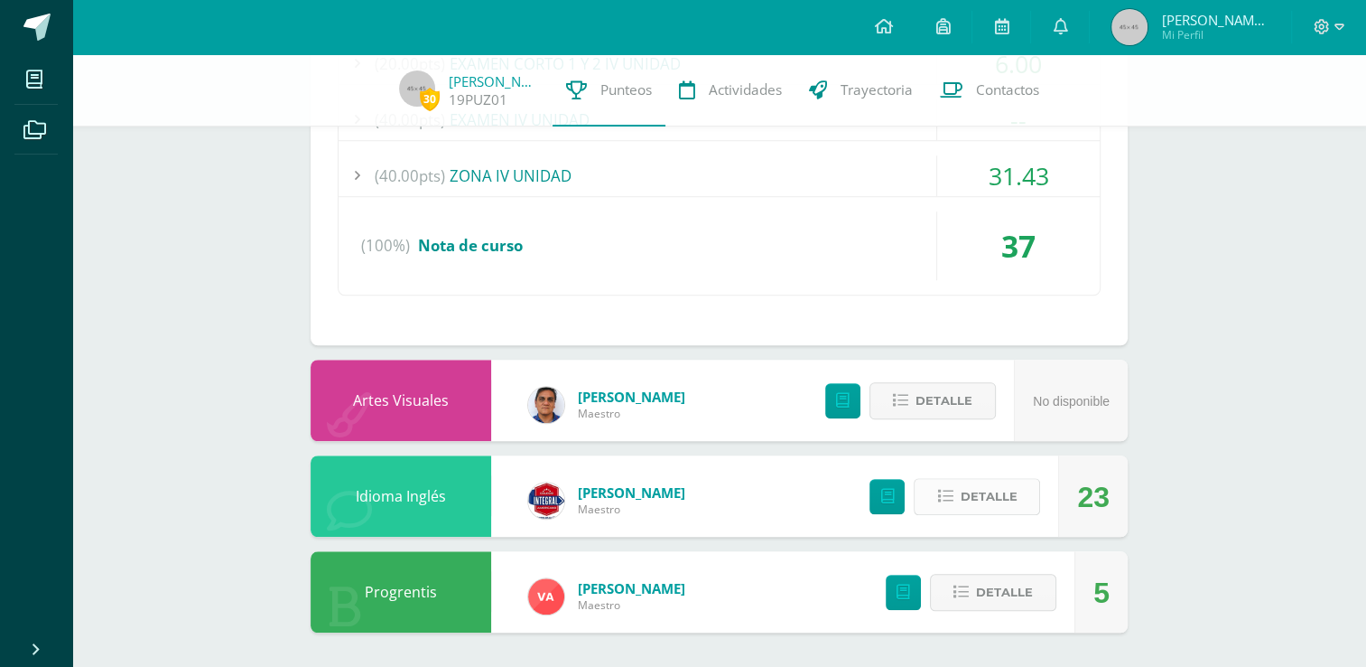
click at [968, 489] on span "Detalle" at bounding box center [988, 496] width 57 height 33
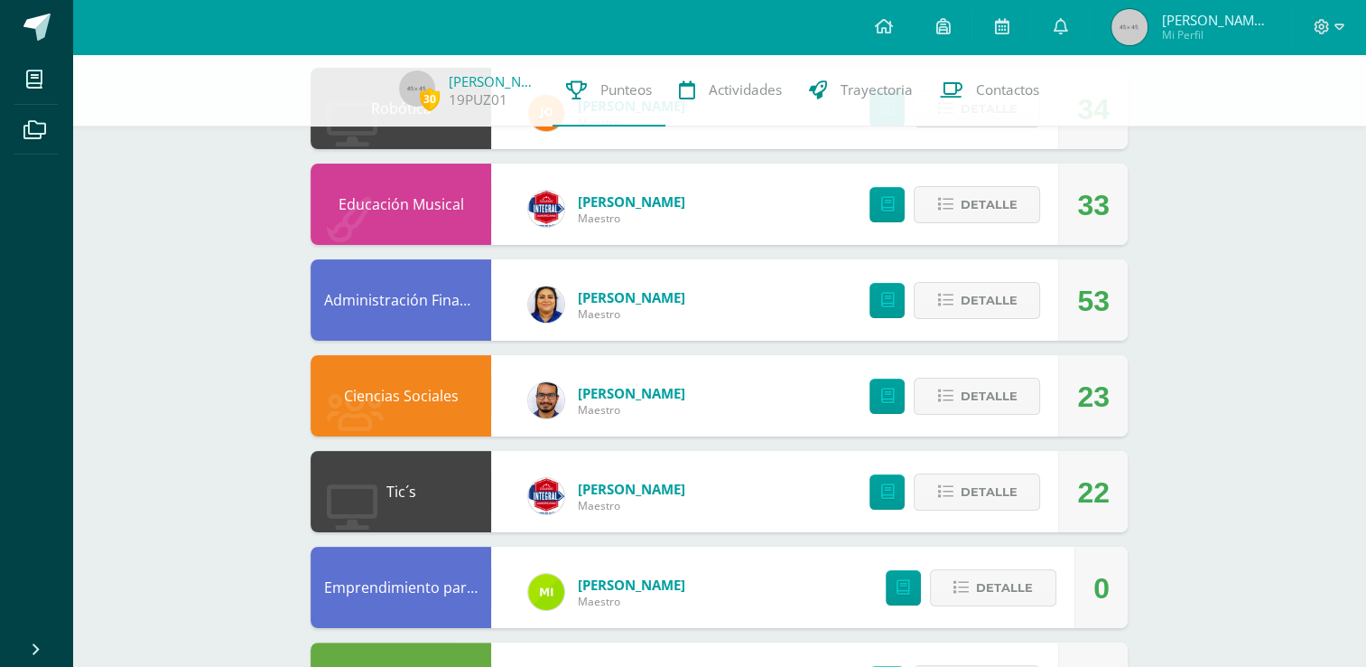
scroll to position [143, 0]
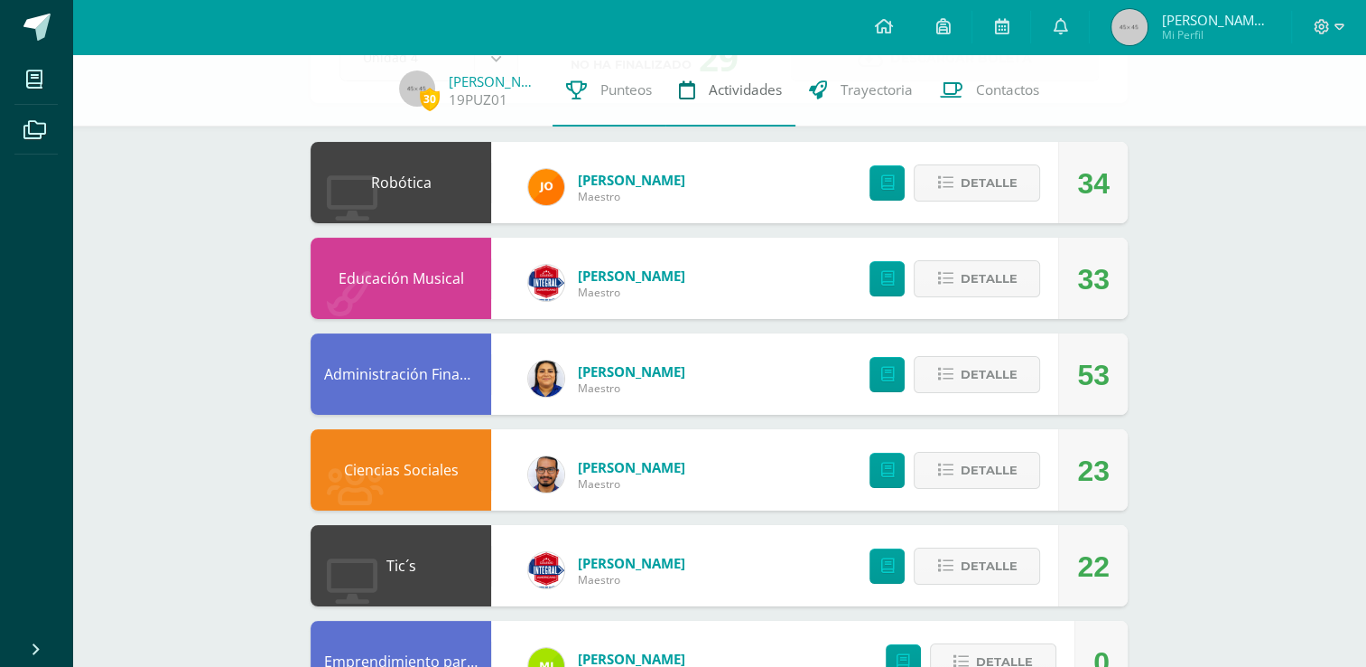
click at [736, 78] on link "Actividades" at bounding box center [731, 90] width 130 height 72
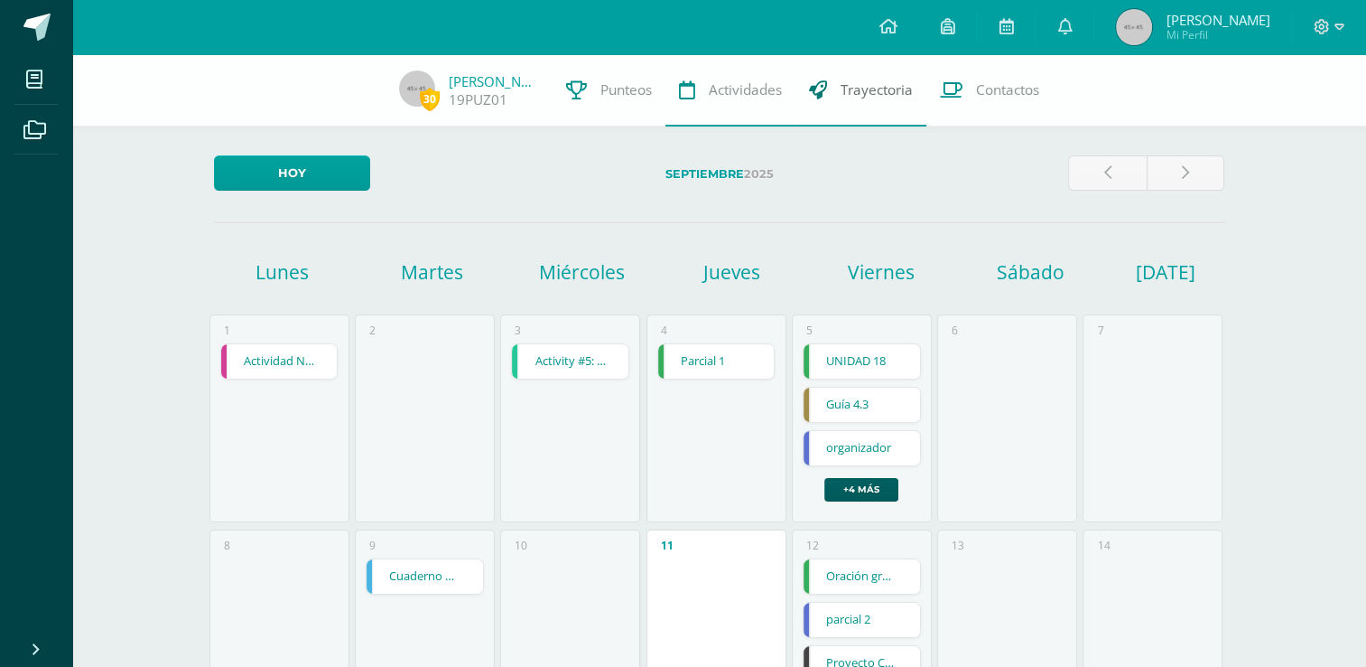
click at [874, 97] on span "Trayectoria" at bounding box center [877, 89] width 72 height 19
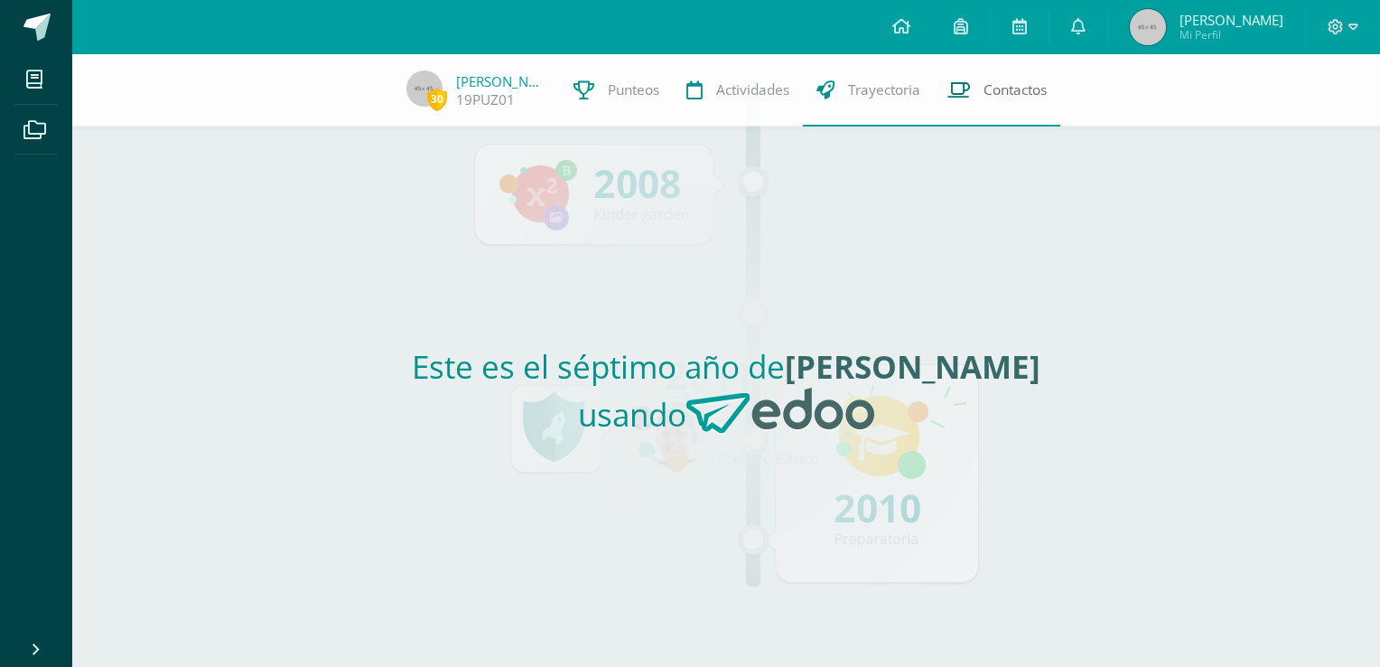
drag, startPoint x: 962, startPoint y: 85, endPoint x: 943, endPoint y: 89, distance: 19.3
click at [943, 89] on link "Contactos" at bounding box center [997, 90] width 126 height 72
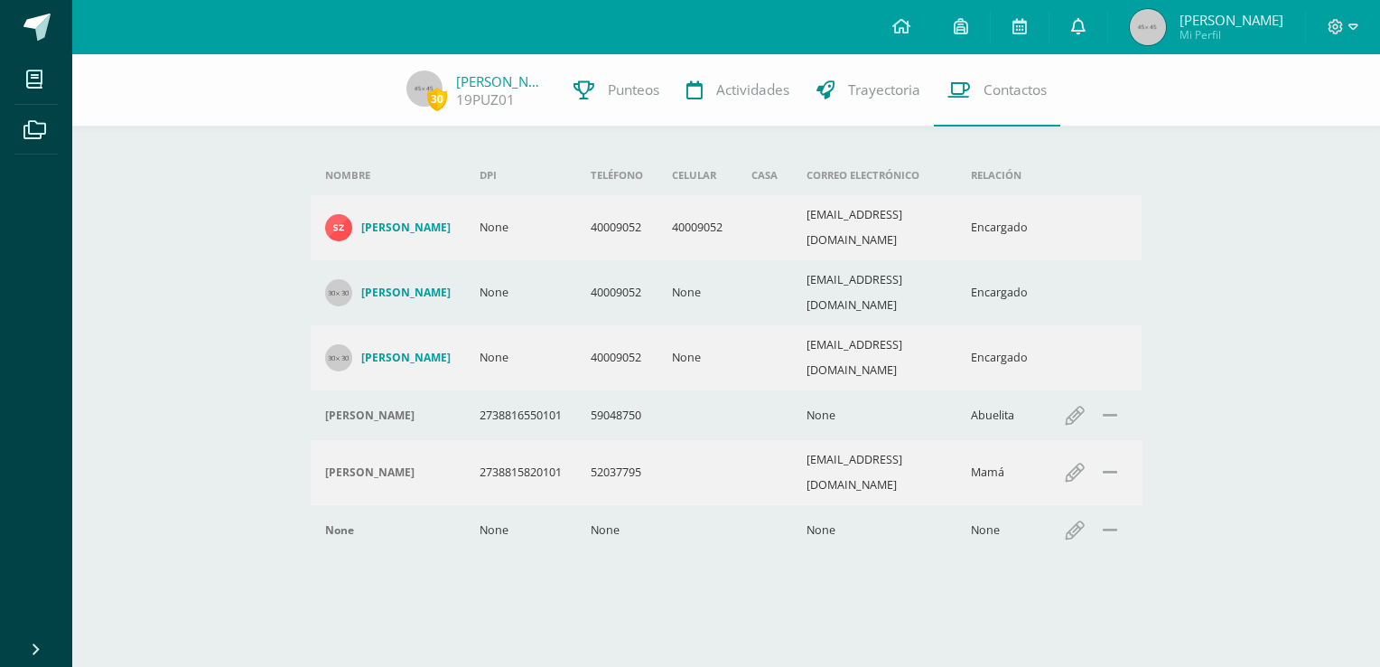
click at [1073, 29] on icon at bounding box center [1078, 26] width 14 height 16
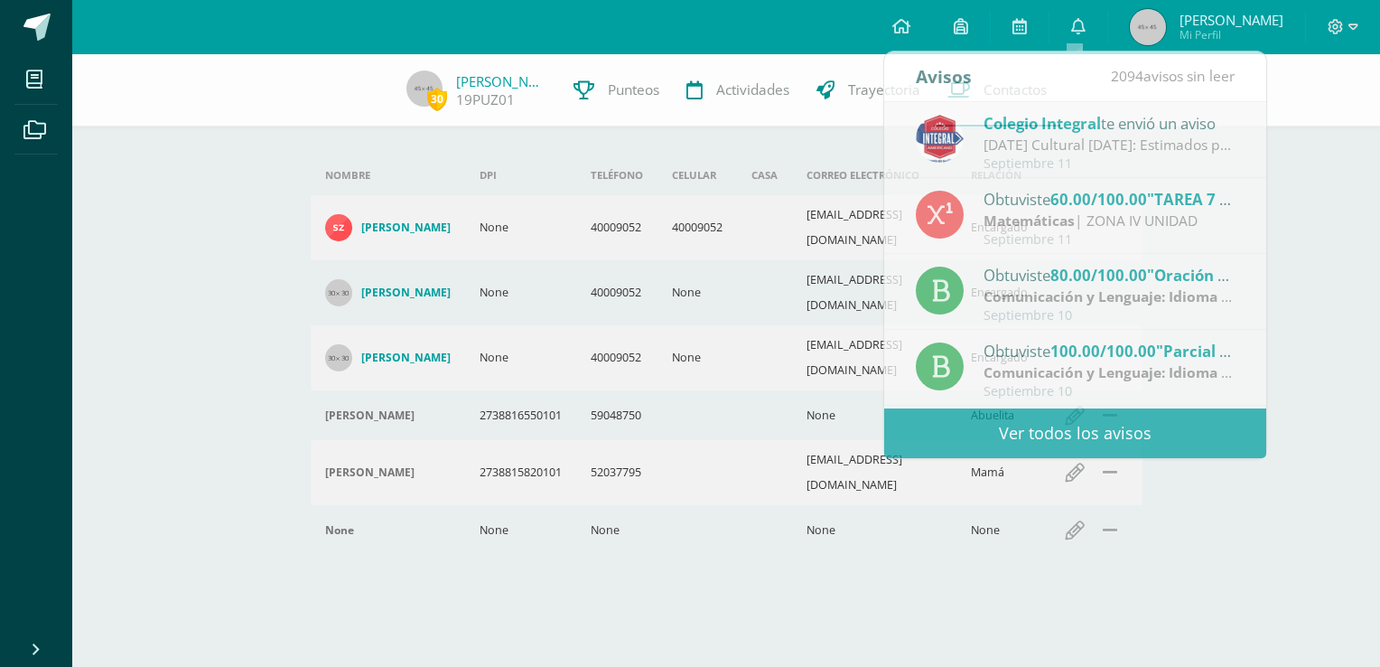
click at [1293, 192] on div "30 [PERSON_NAME] 19PUZ01 Punteos Actividades Trayectoria Contactos Agrega un nu…" at bounding box center [726, 338] width 1308 height 568
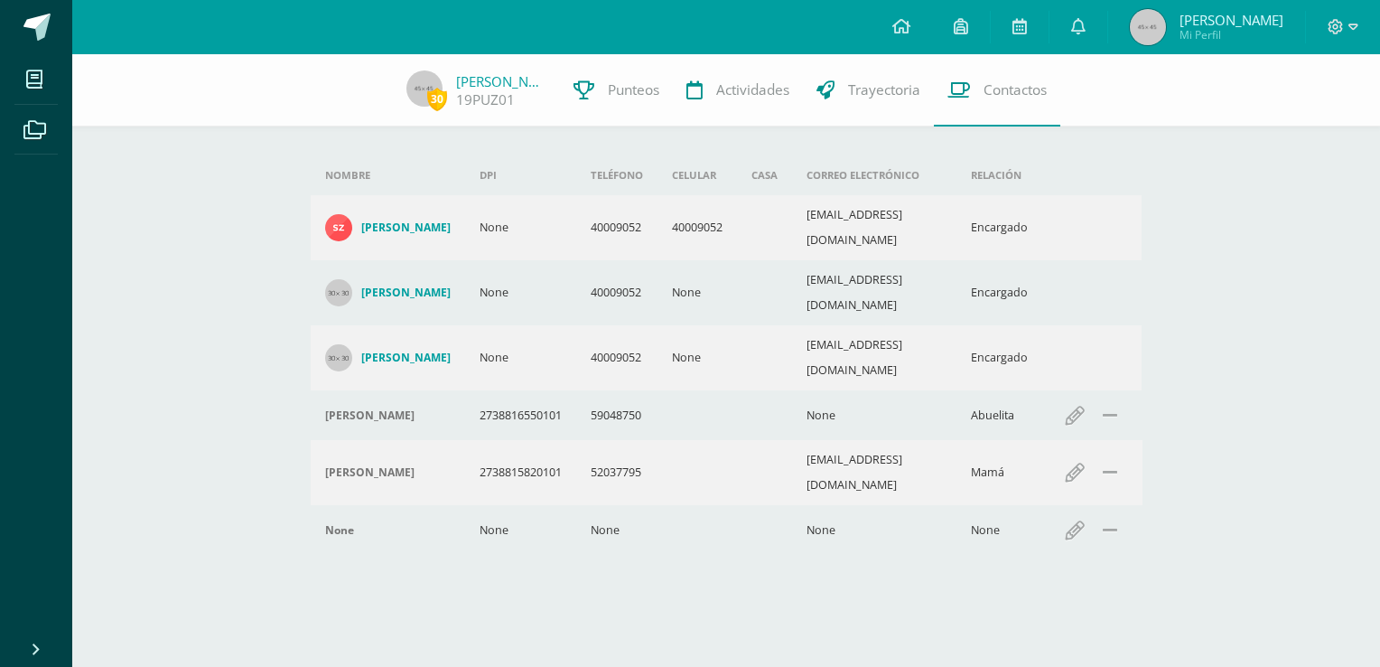
click at [32, 649] on icon at bounding box center [36, 649] width 14 height 18
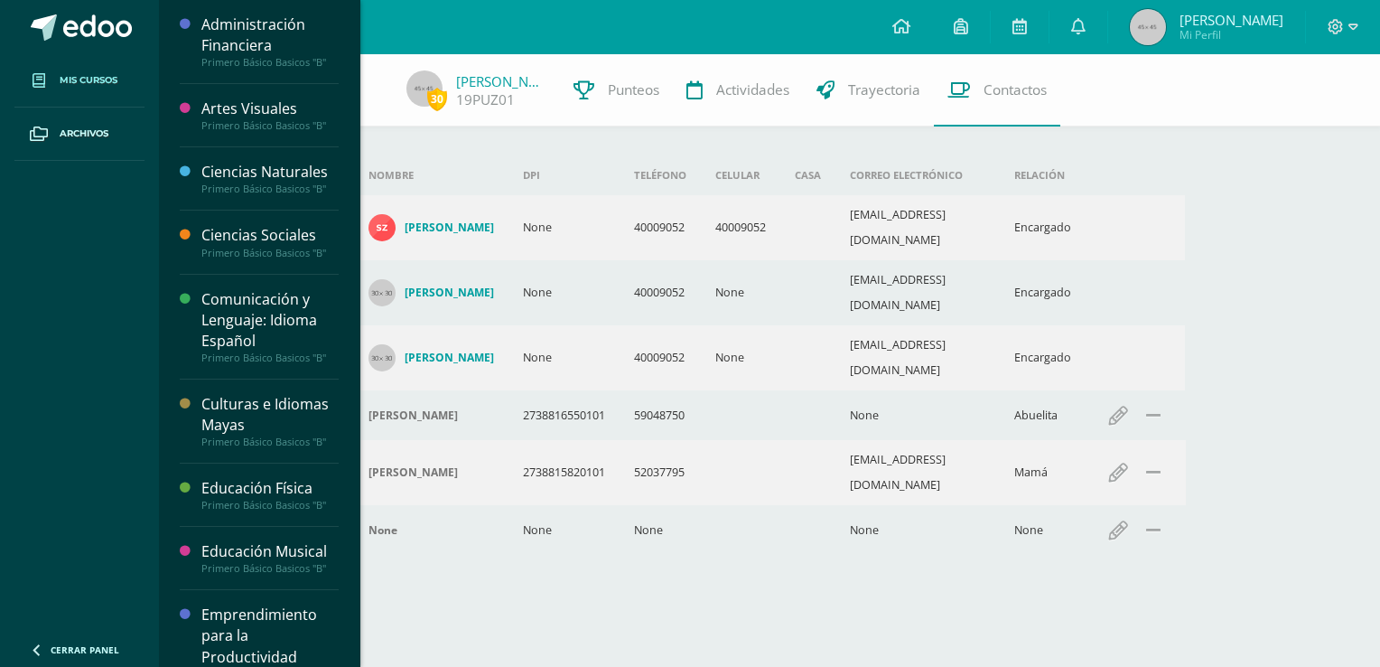
click at [76, 81] on span "Mis cursos" at bounding box center [89, 80] width 58 height 14
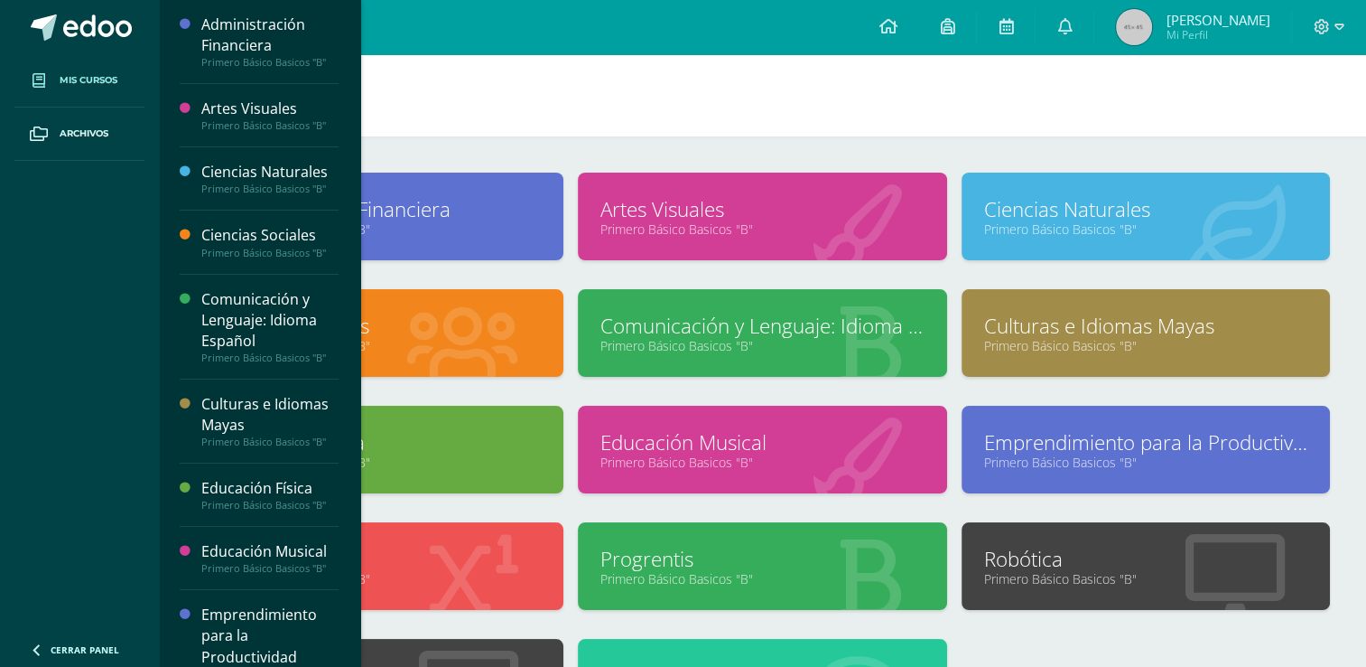
scroll to position [14, 0]
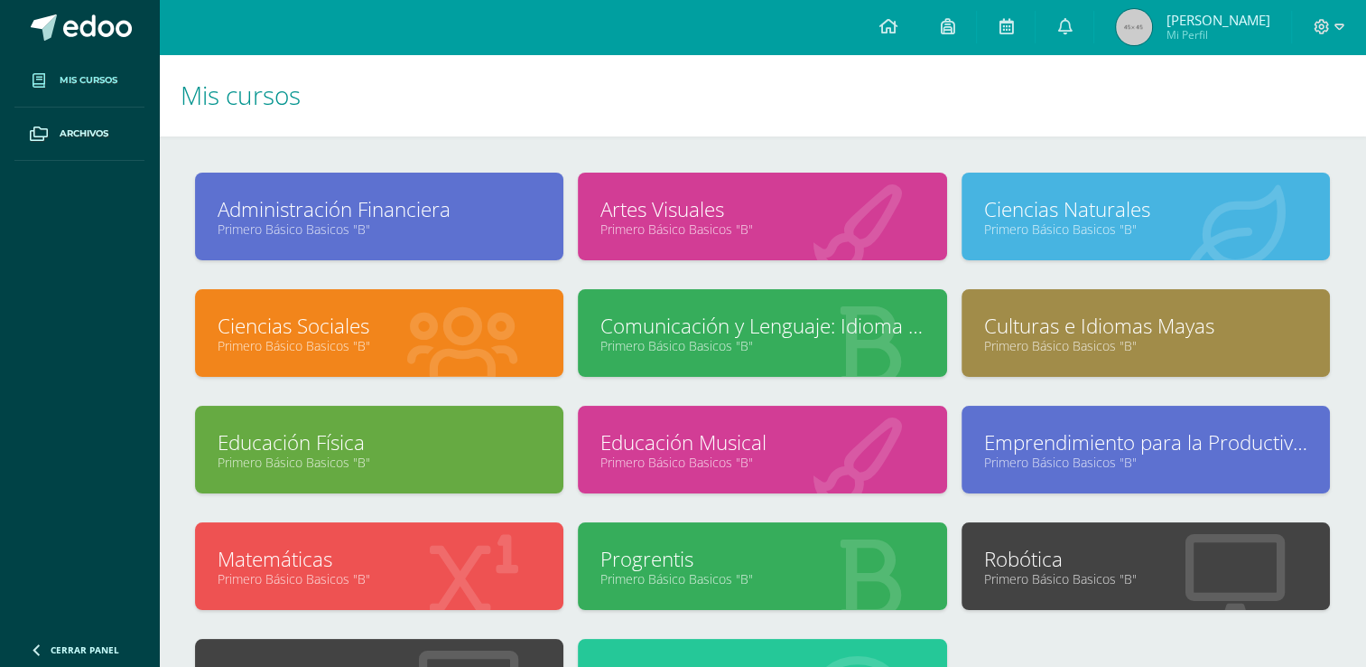
click at [217, 33] on body "Mis cursos Archivos Cerrar panel Administración Financiera Primero Básico Basic…" at bounding box center [683, 437] width 1366 height 875
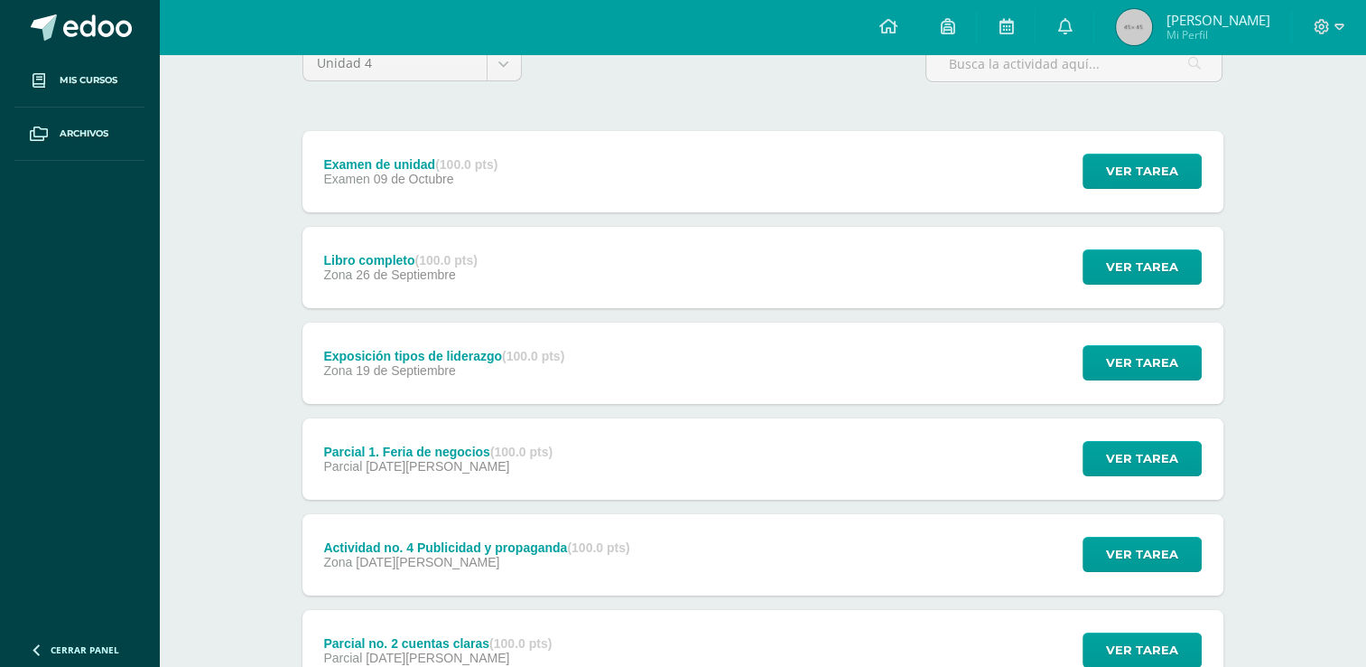
scroll to position [123, 0]
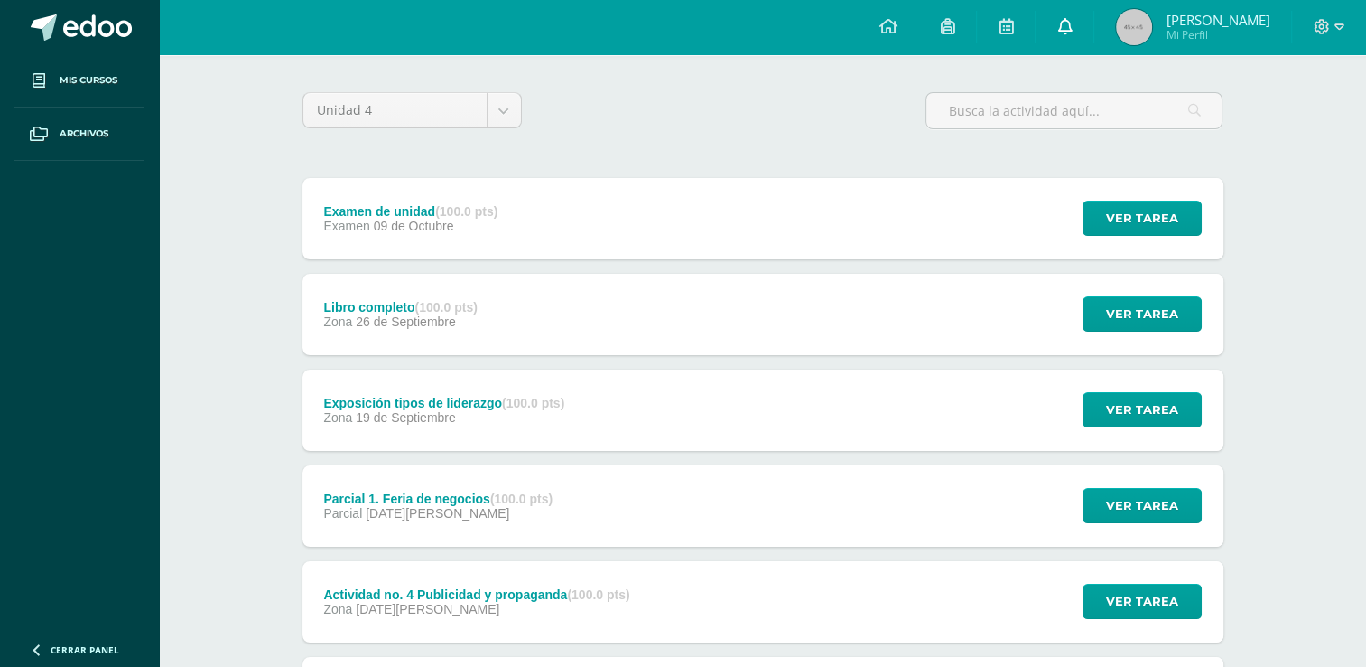
click at [1054, 13] on link at bounding box center [1065, 27] width 58 height 54
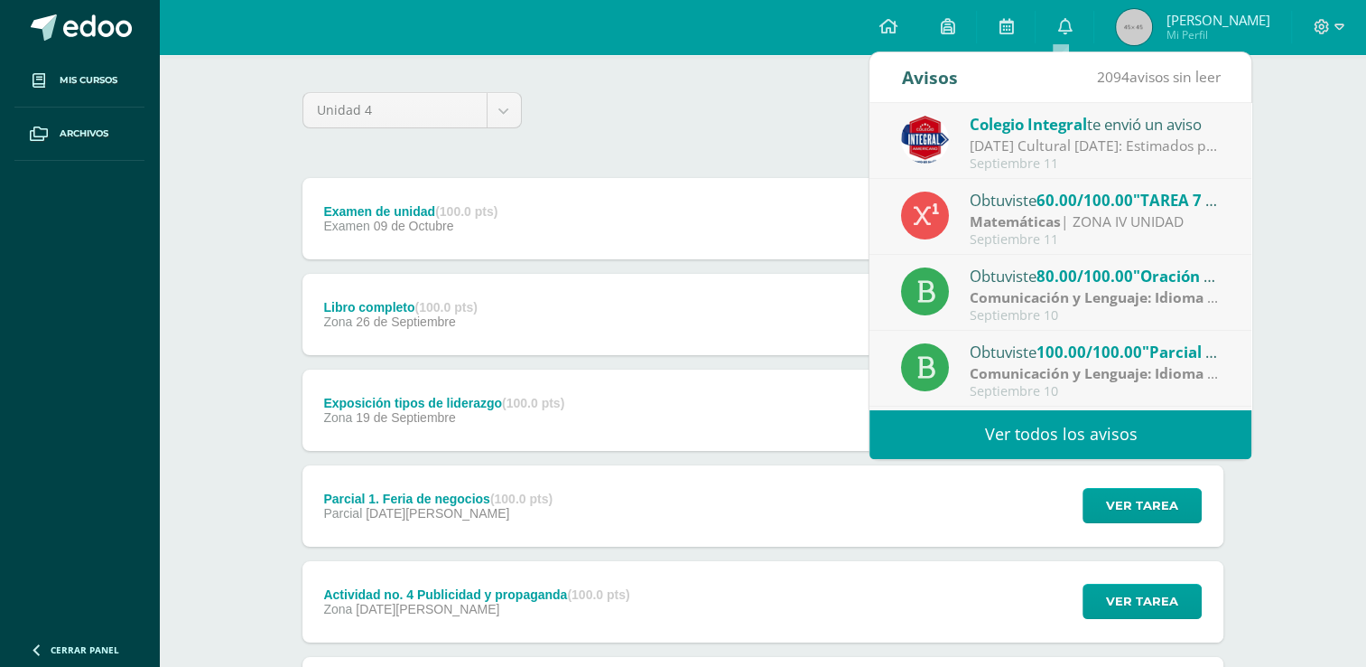
click at [789, 107] on div "Unidad 4 Unidad 1 Unidad 2 Unidad 3 Unidad 4" at bounding box center [763, 117] width 936 height 51
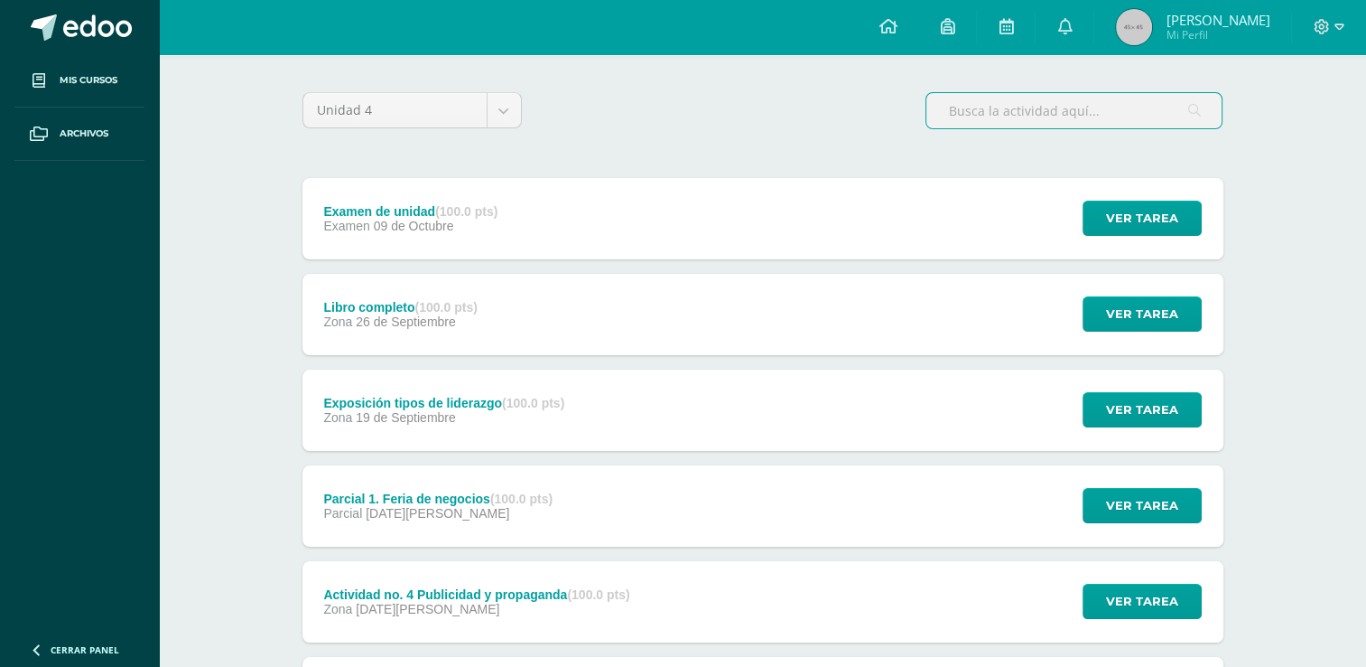
click at [1021, 121] on input "text" at bounding box center [1074, 110] width 295 height 35
click at [1061, 25] on icon at bounding box center [1065, 26] width 14 height 16
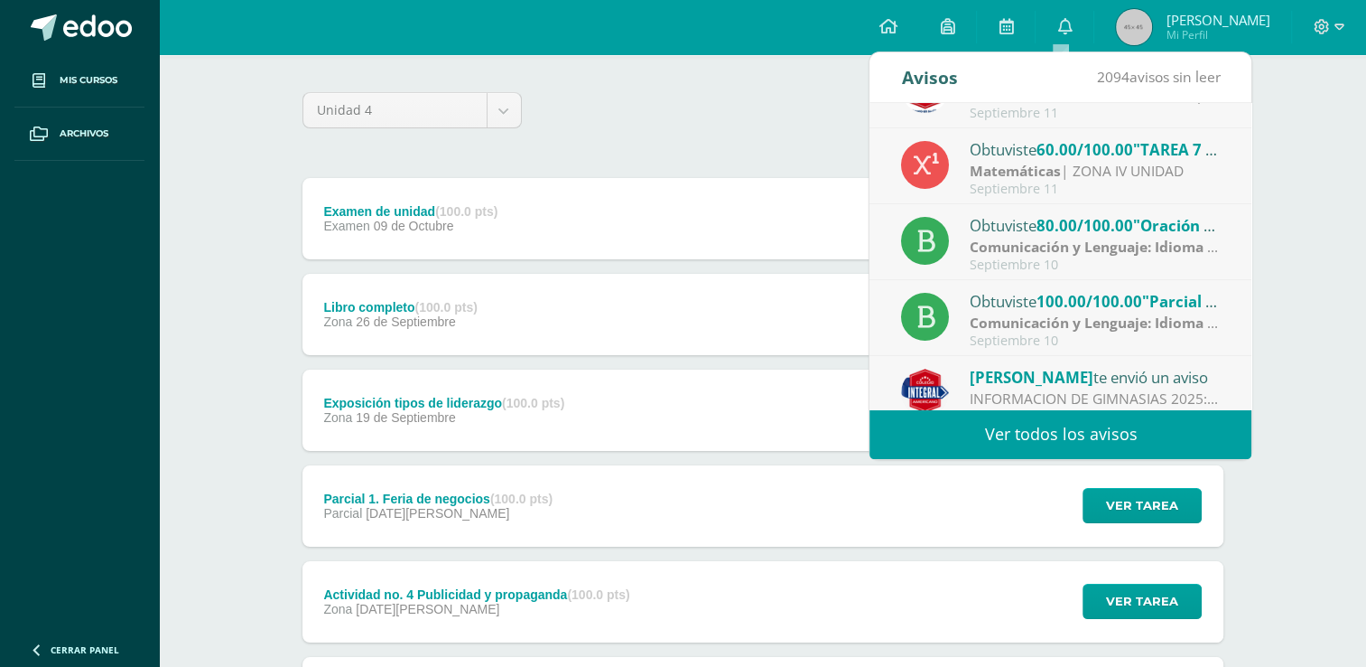
scroll to position [280, 0]
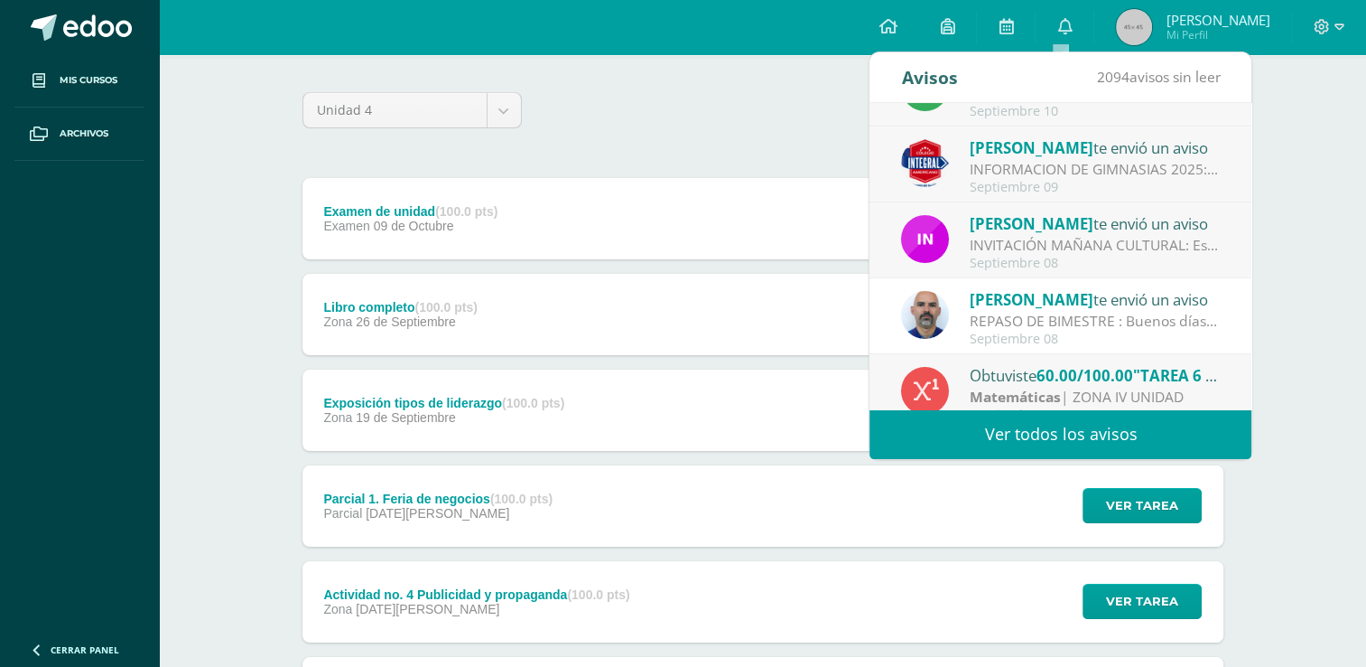
click at [974, 312] on div "REPASO DE BIMESTRE : Buenos días Se envía el repaso de los temas para el examen…" at bounding box center [1095, 321] width 251 height 21
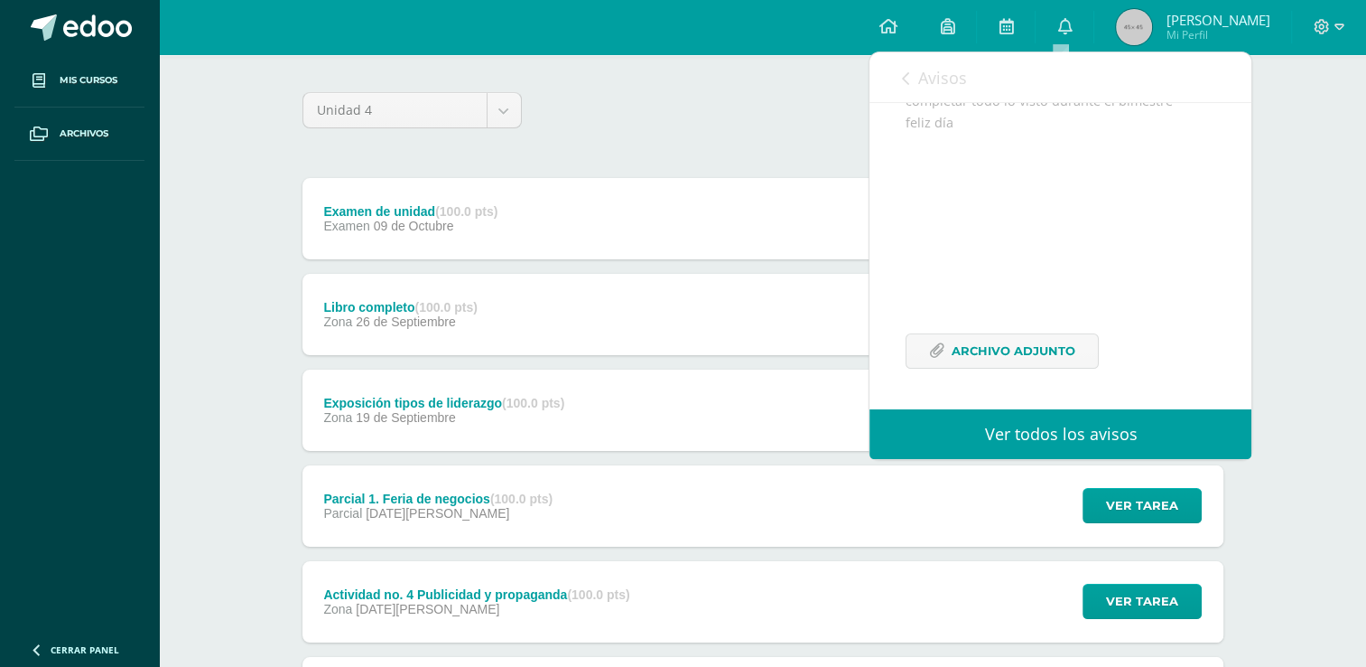
scroll to position [155, 0]
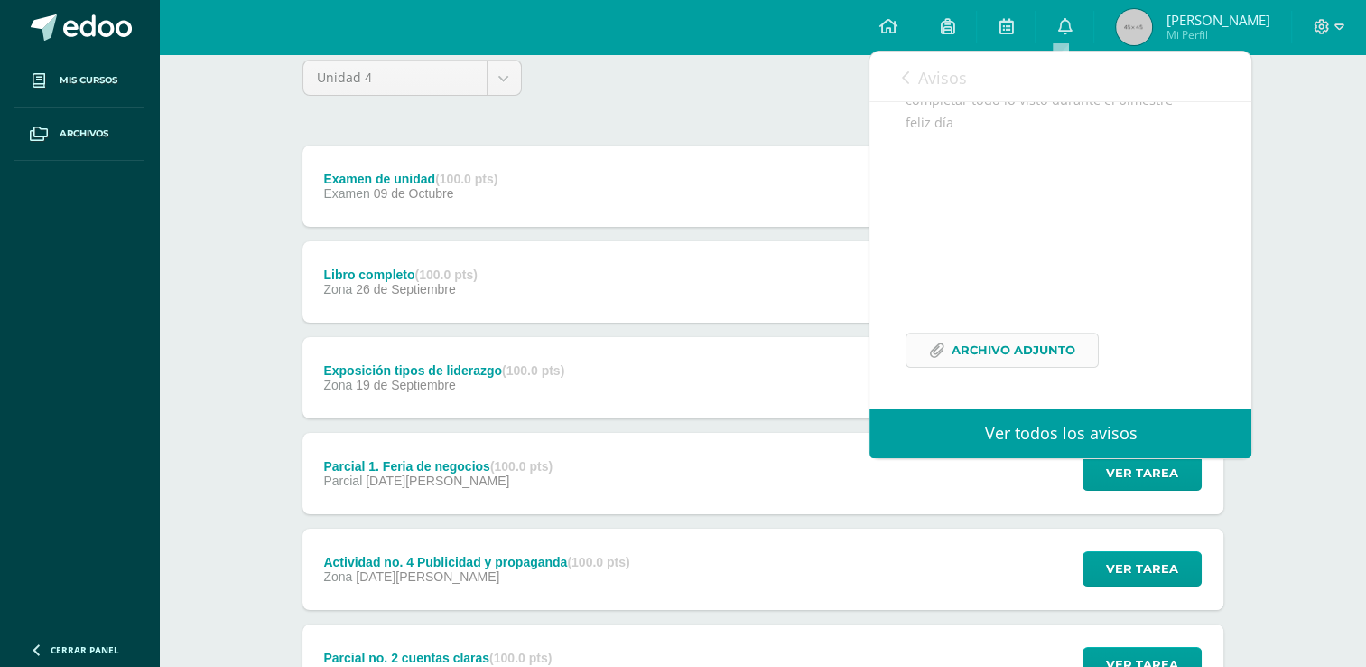
click at [993, 355] on span "Archivo Adjunto" at bounding box center [1014, 349] width 124 height 33
